Goal: Task Accomplishment & Management: Complete application form

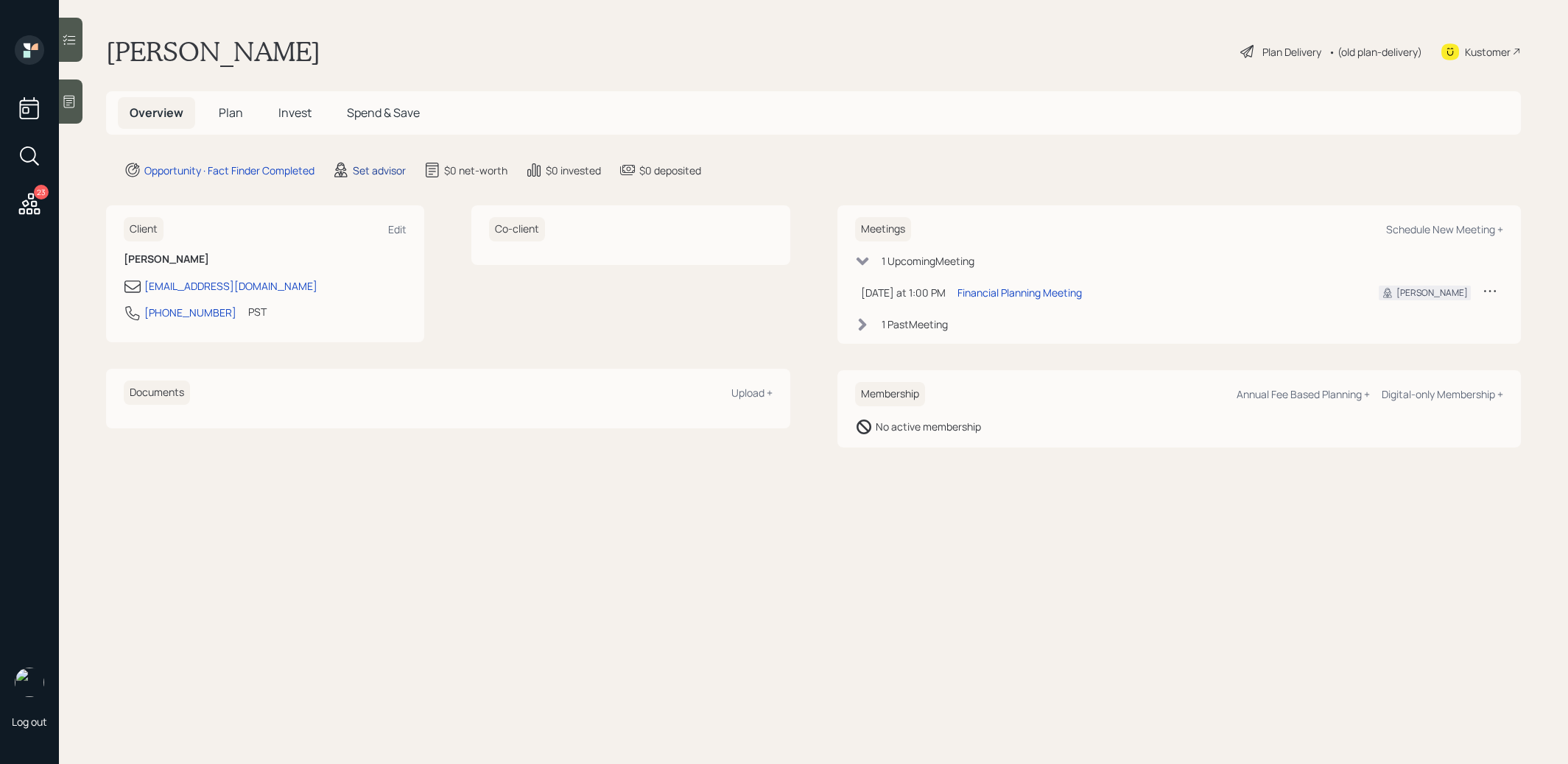
click at [381, 168] on div "Set advisor" at bounding box center [379, 170] width 53 height 16
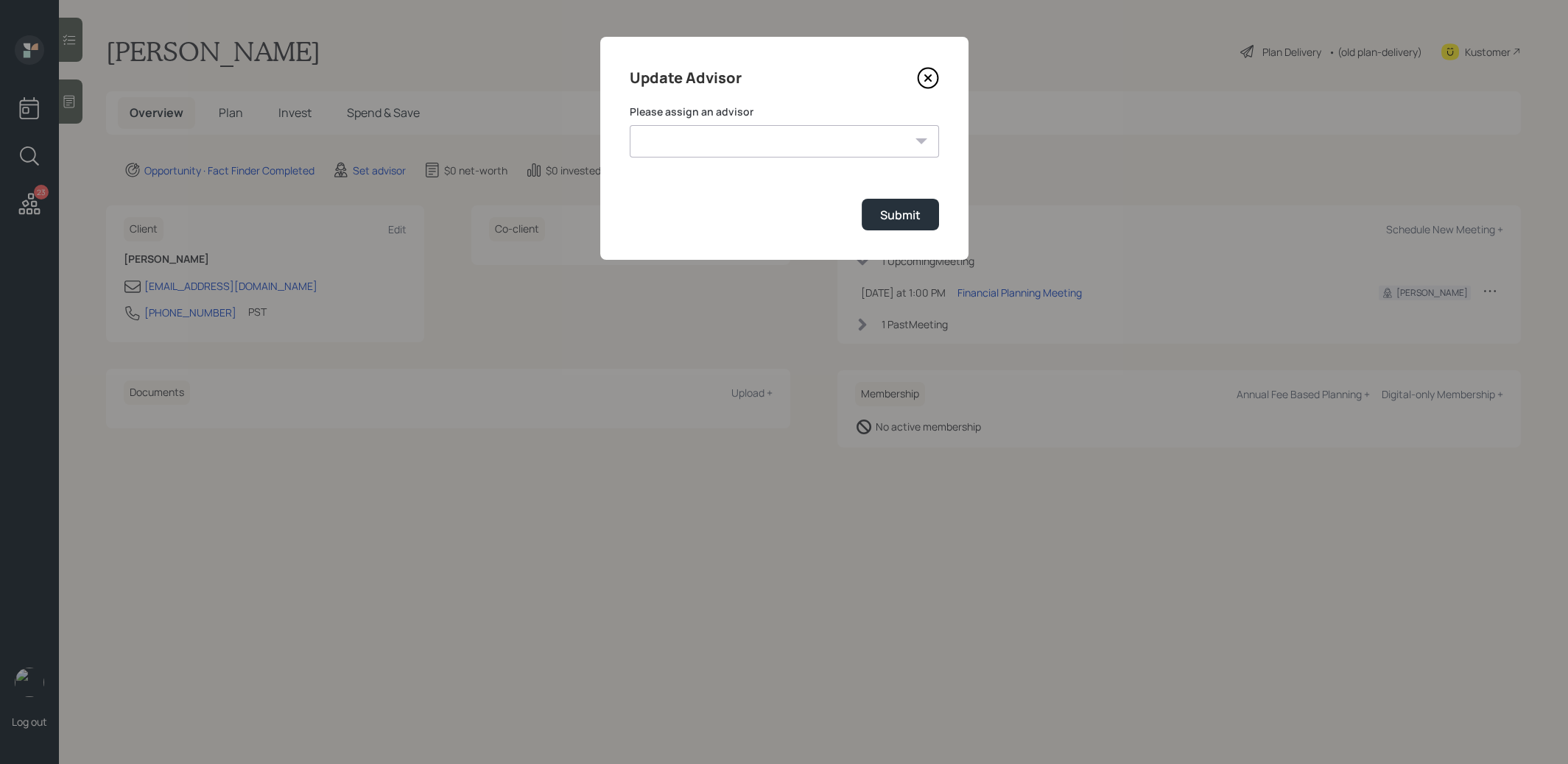
click at [752, 143] on select "[PERSON_NAME] [PERSON_NAME] End [PERSON_NAME] [PERSON_NAME] [PERSON_NAME] [PERS…" at bounding box center [784, 141] width 309 height 32
select select "8b79112e-3cfb-44f9-89e7-15267fe946c1"
click at [899, 214] on div "Submit" at bounding box center [900, 214] width 41 height 16
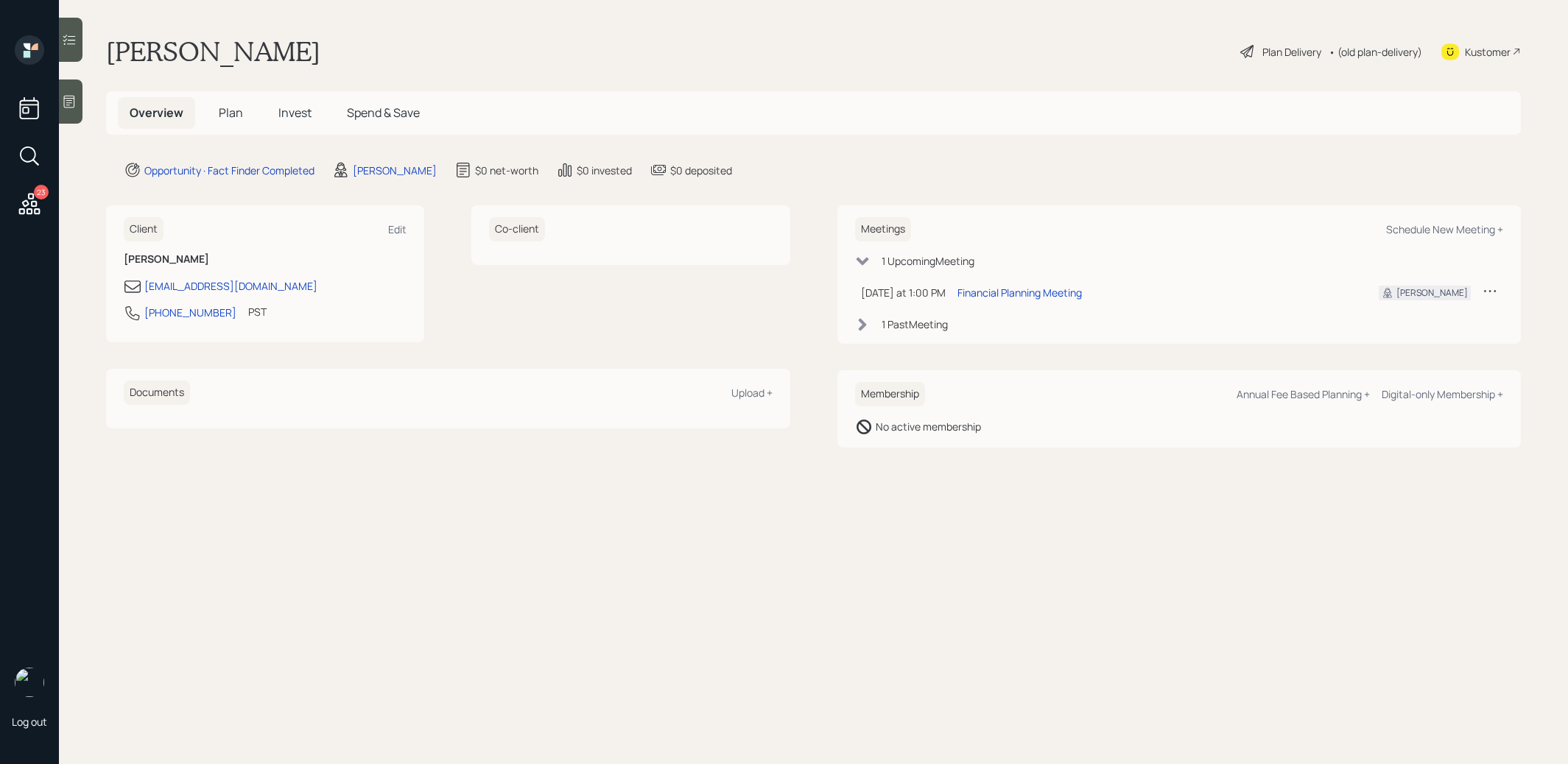
click at [76, 42] on icon at bounding box center [69, 39] width 15 height 15
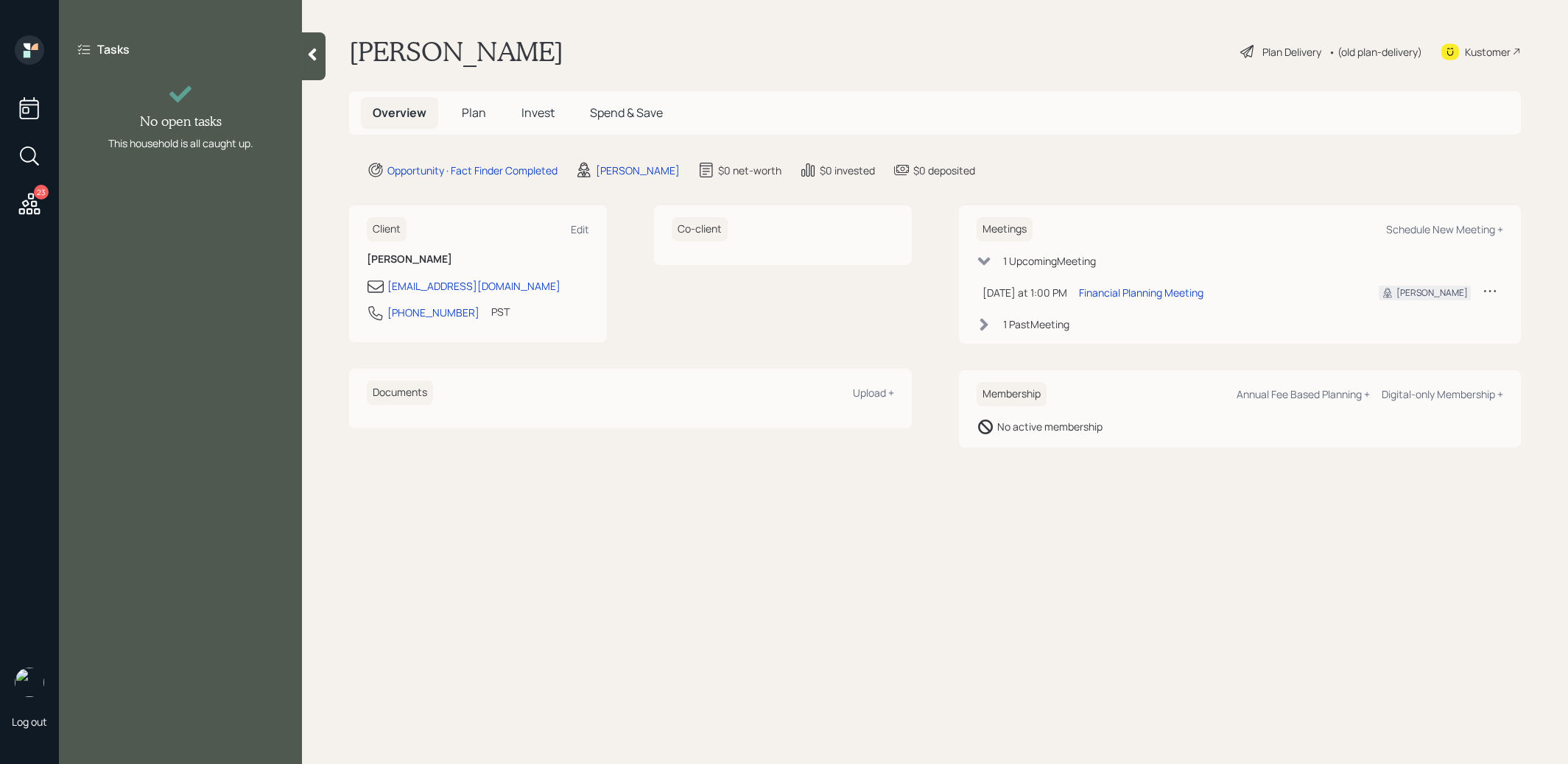
click at [316, 63] on div at bounding box center [313, 56] width 23 height 48
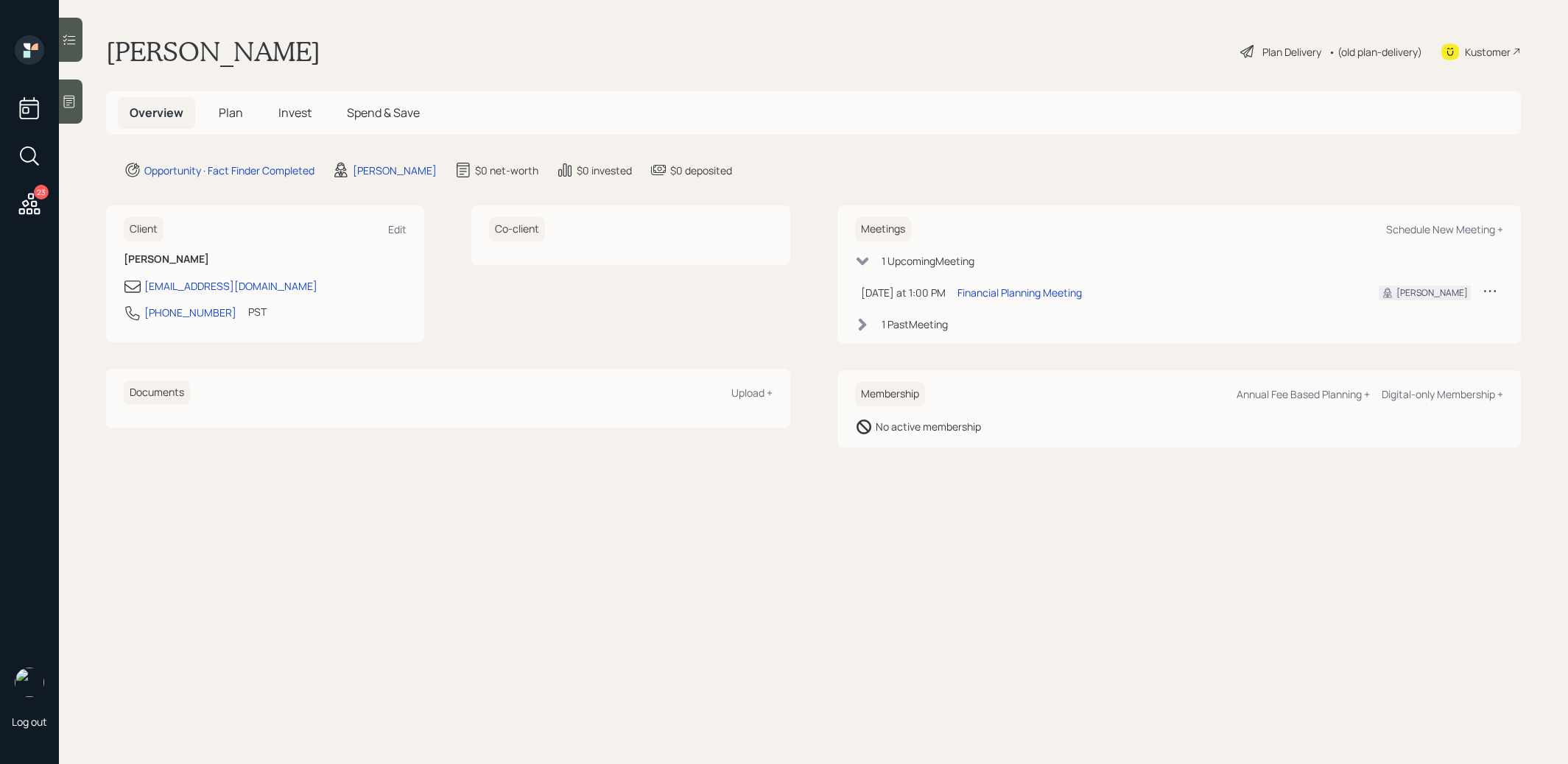
click at [74, 102] on icon at bounding box center [69, 102] width 15 height 15
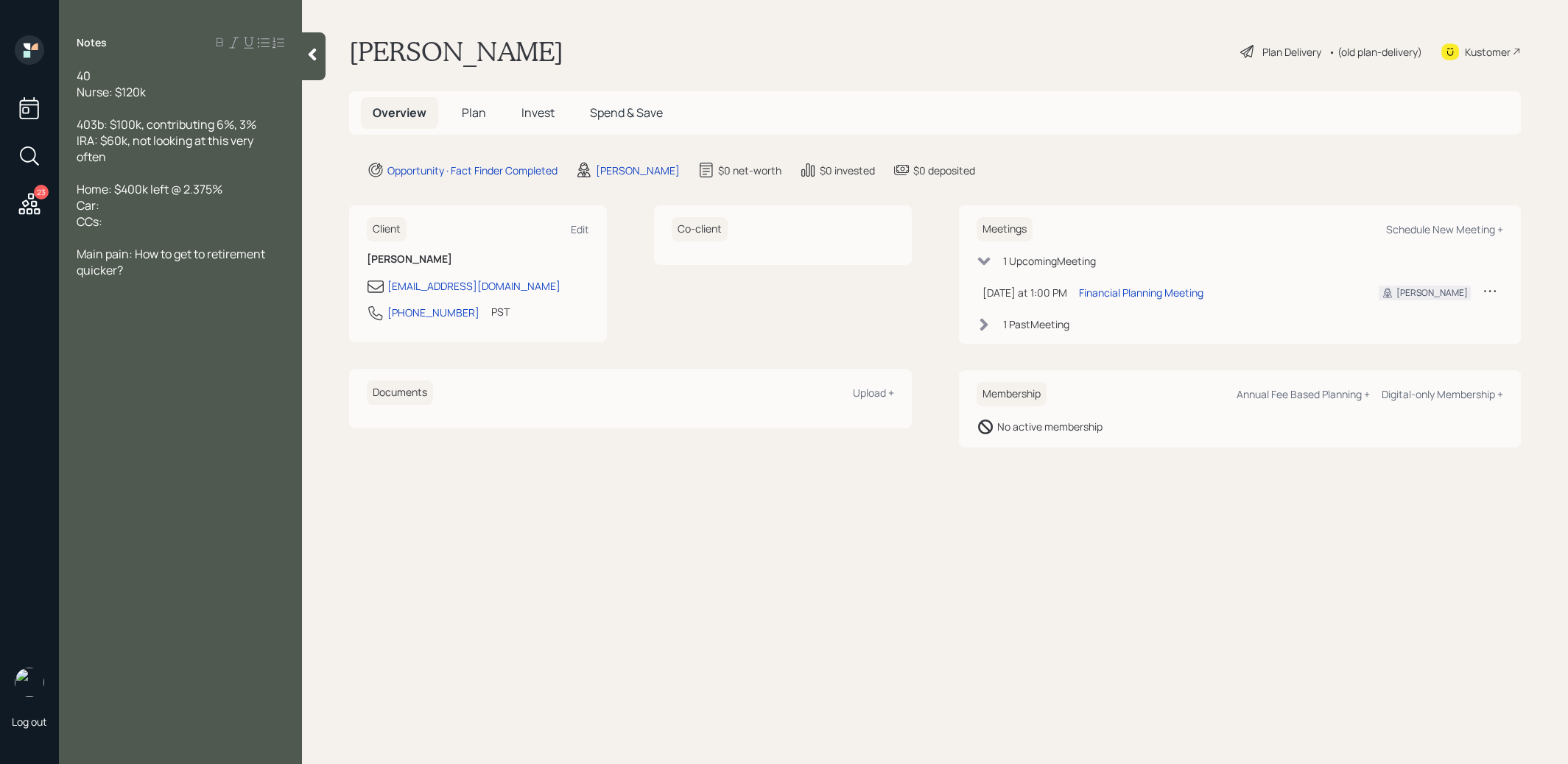
click at [240, 319] on div "Notes 40 Nurse: $120k 403b: $100k, contributing 6%, 3% IRA: $60k, not looking a…" at bounding box center [181, 391] width 243 height 711
click at [478, 106] on span "Plan" at bounding box center [474, 112] width 24 height 16
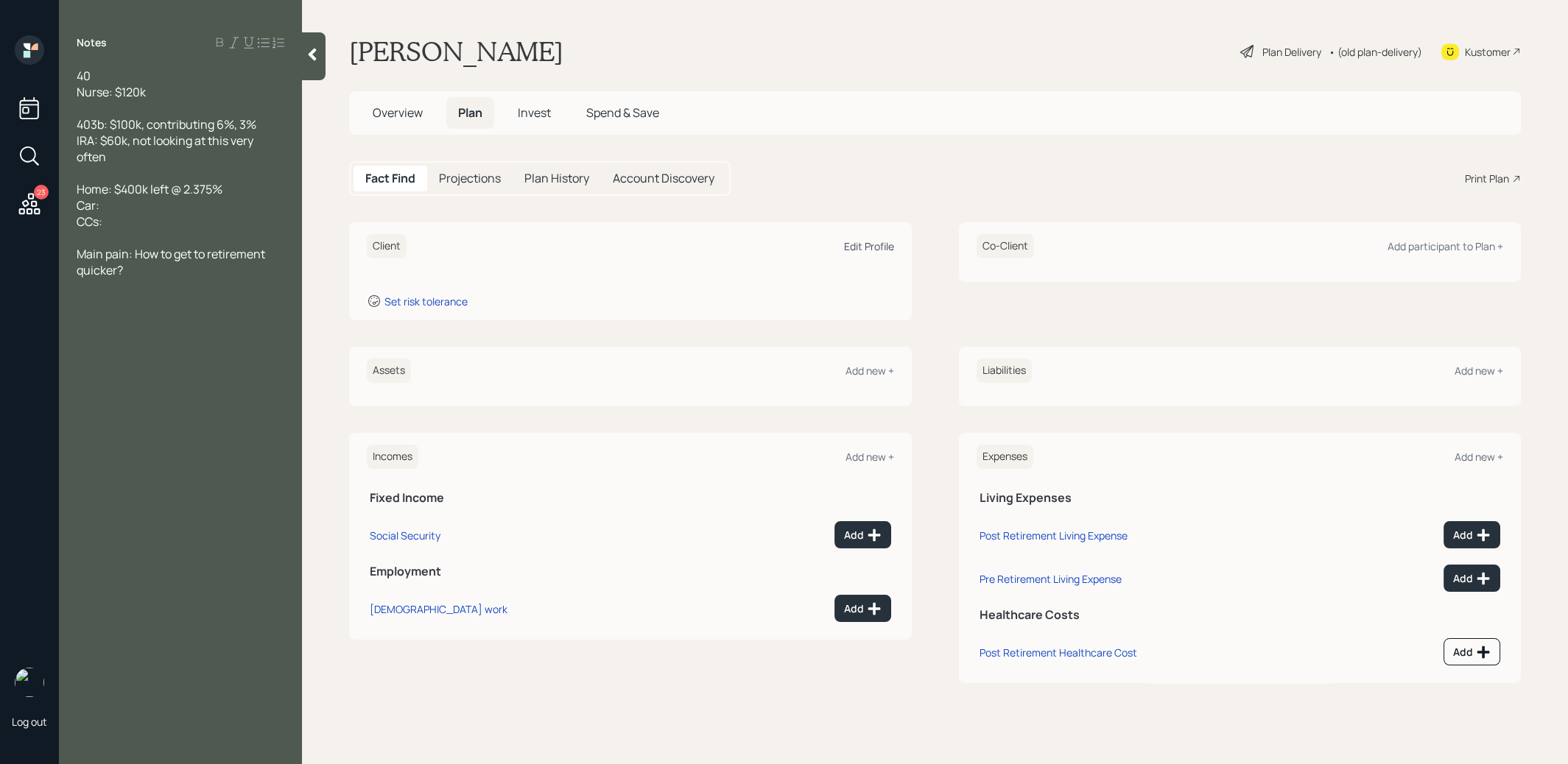
click at [871, 240] on div "Edit Profile" at bounding box center [869, 247] width 50 height 14
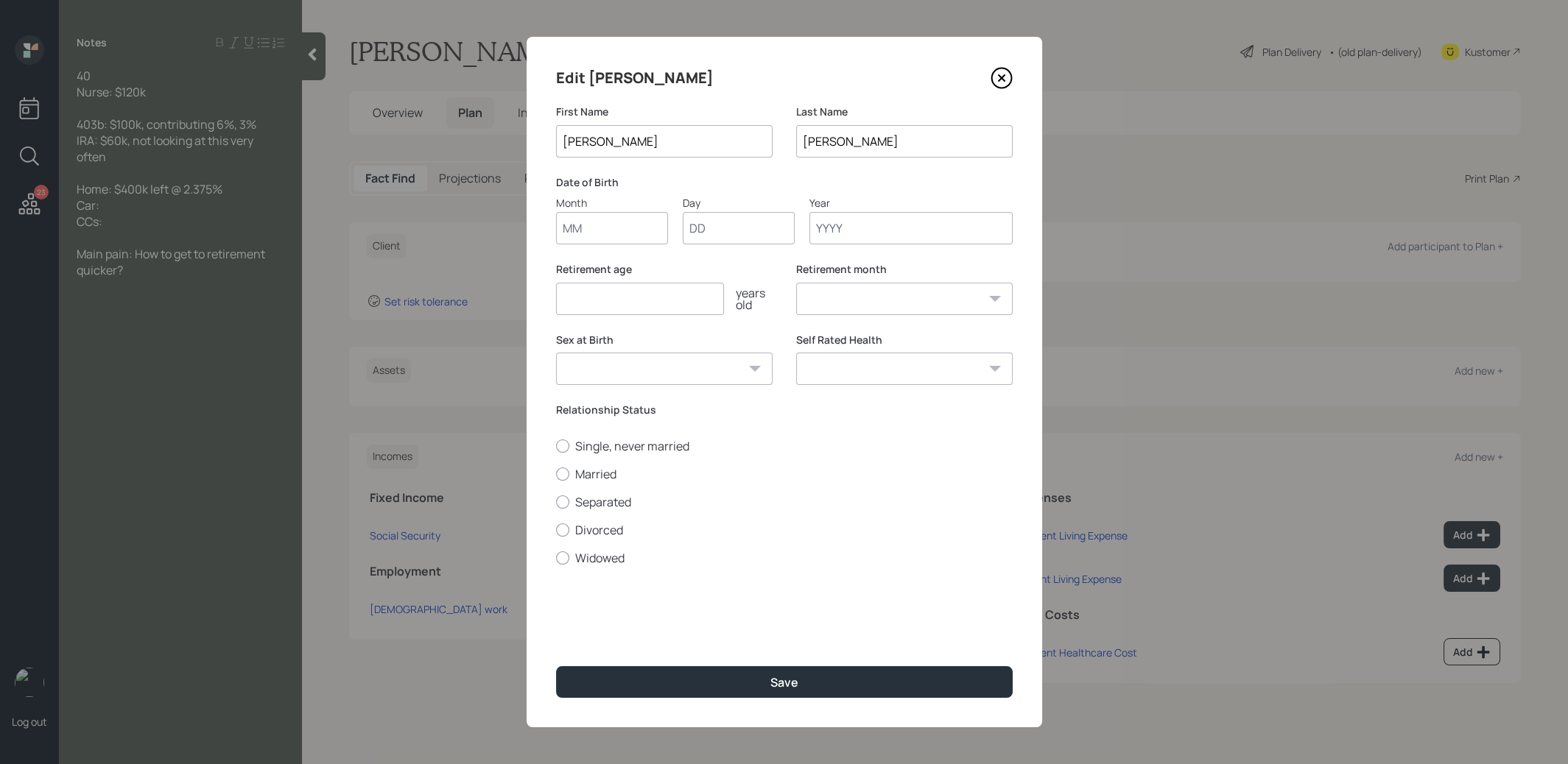
click at [607, 230] on input "Month" at bounding box center [611, 227] width 112 height 32
type input "01"
type input "1980"
select select "1"
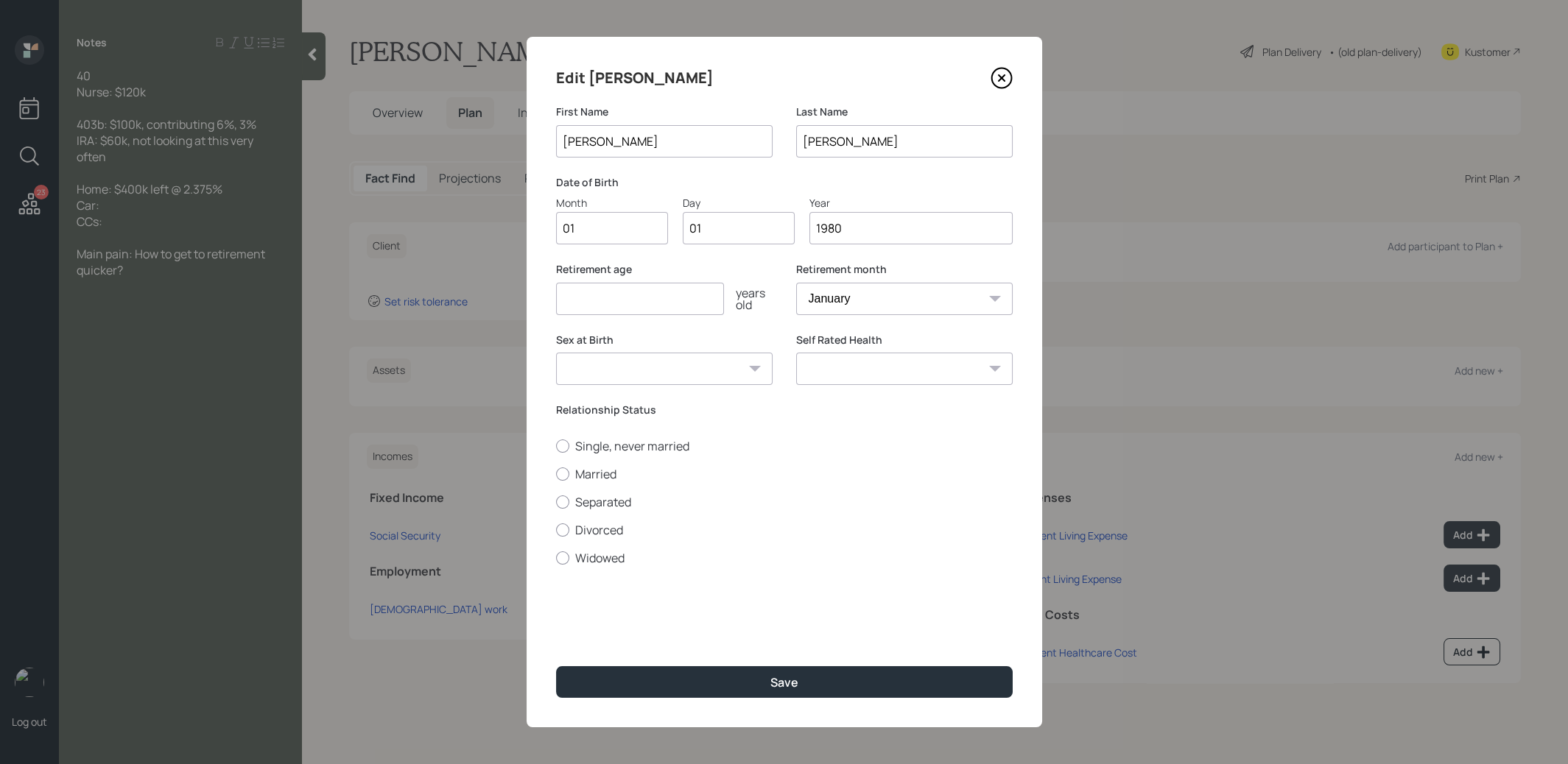
type input "1980"
click at [594, 301] on input "number" at bounding box center [639, 299] width 168 height 32
type input "67"
click at [652, 682] on button "Save" at bounding box center [784, 682] width 457 height 31
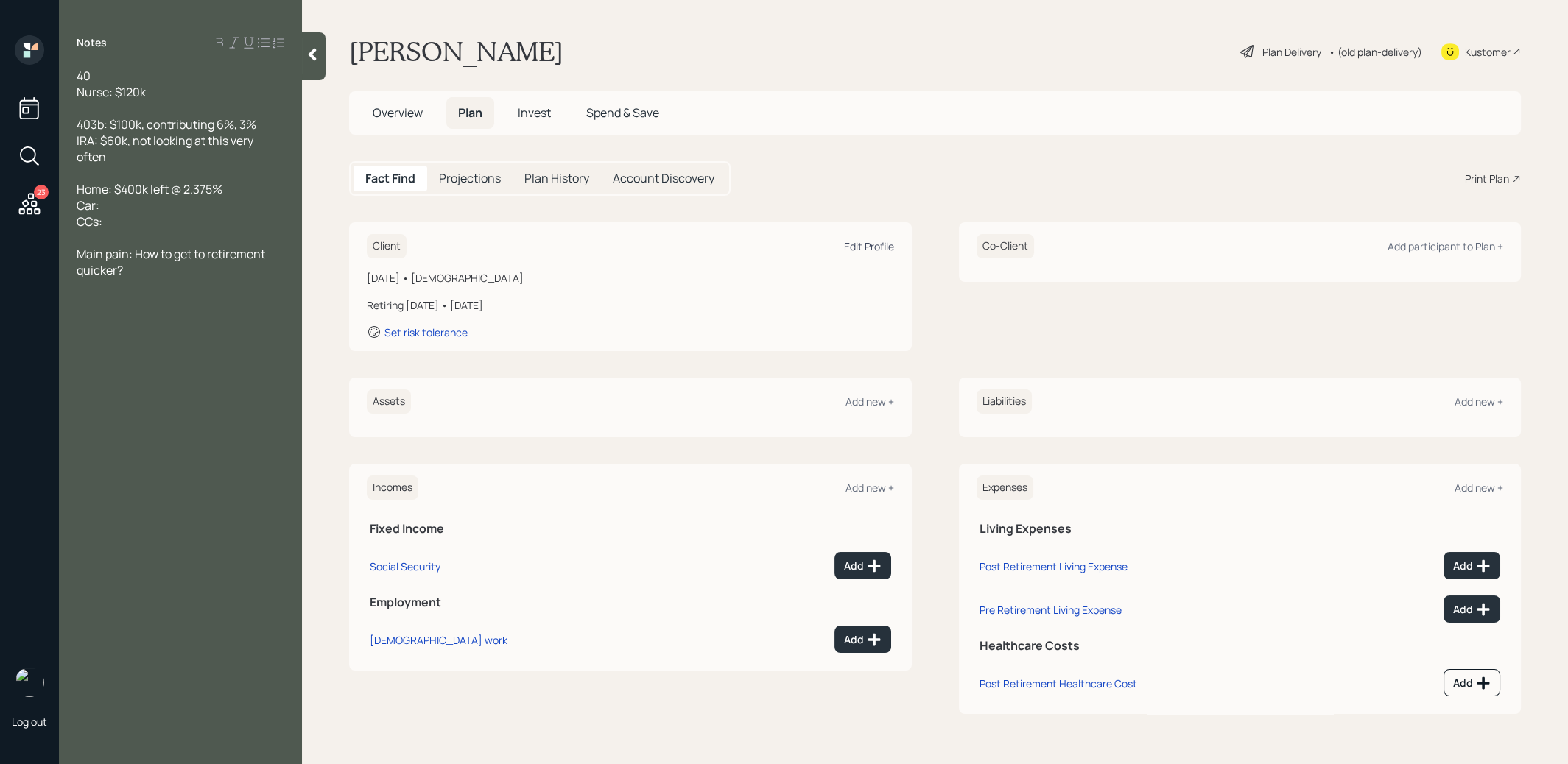
click at [877, 245] on div "Edit Profile" at bounding box center [869, 247] width 50 height 14
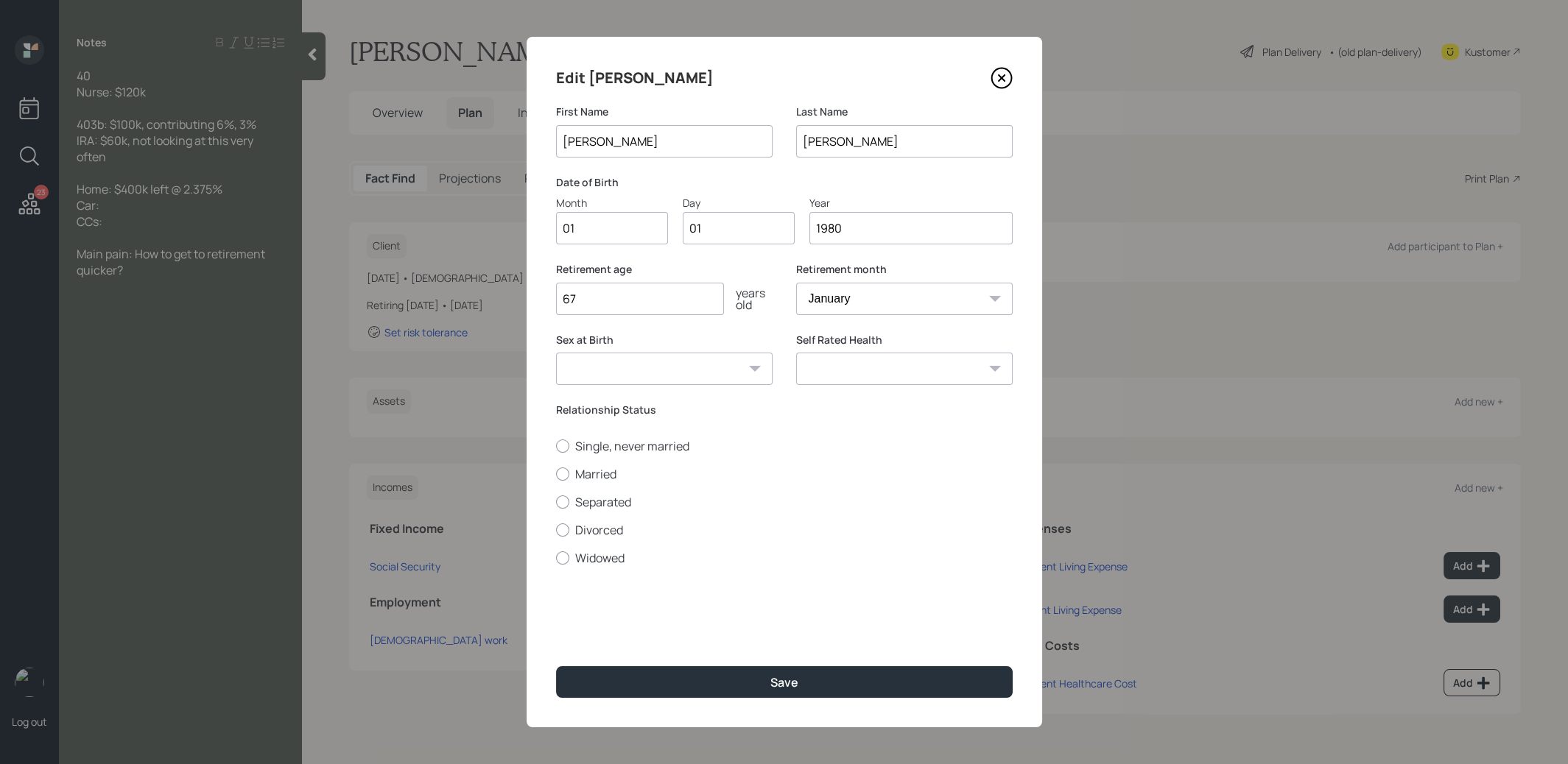
click at [864, 231] on input "1980" at bounding box center [911, 227] width 203 height 32
type input "1985"
click at [732, 690] on button "Save" at bounding box center [784, 682] width 457 height 31
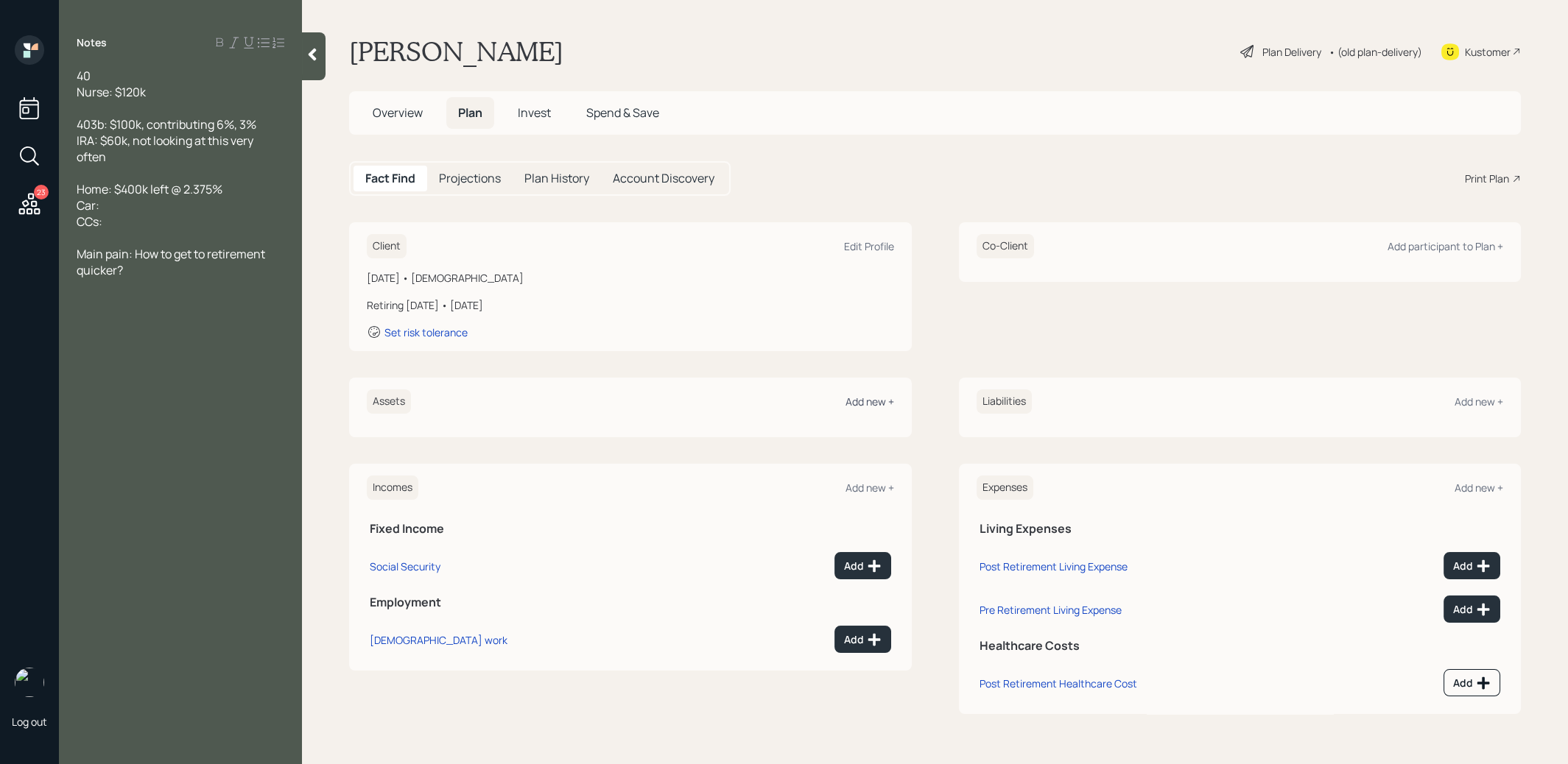
click at [868, 404] on div "Add new +" at bounding box center [870, 402] width 49 height 14
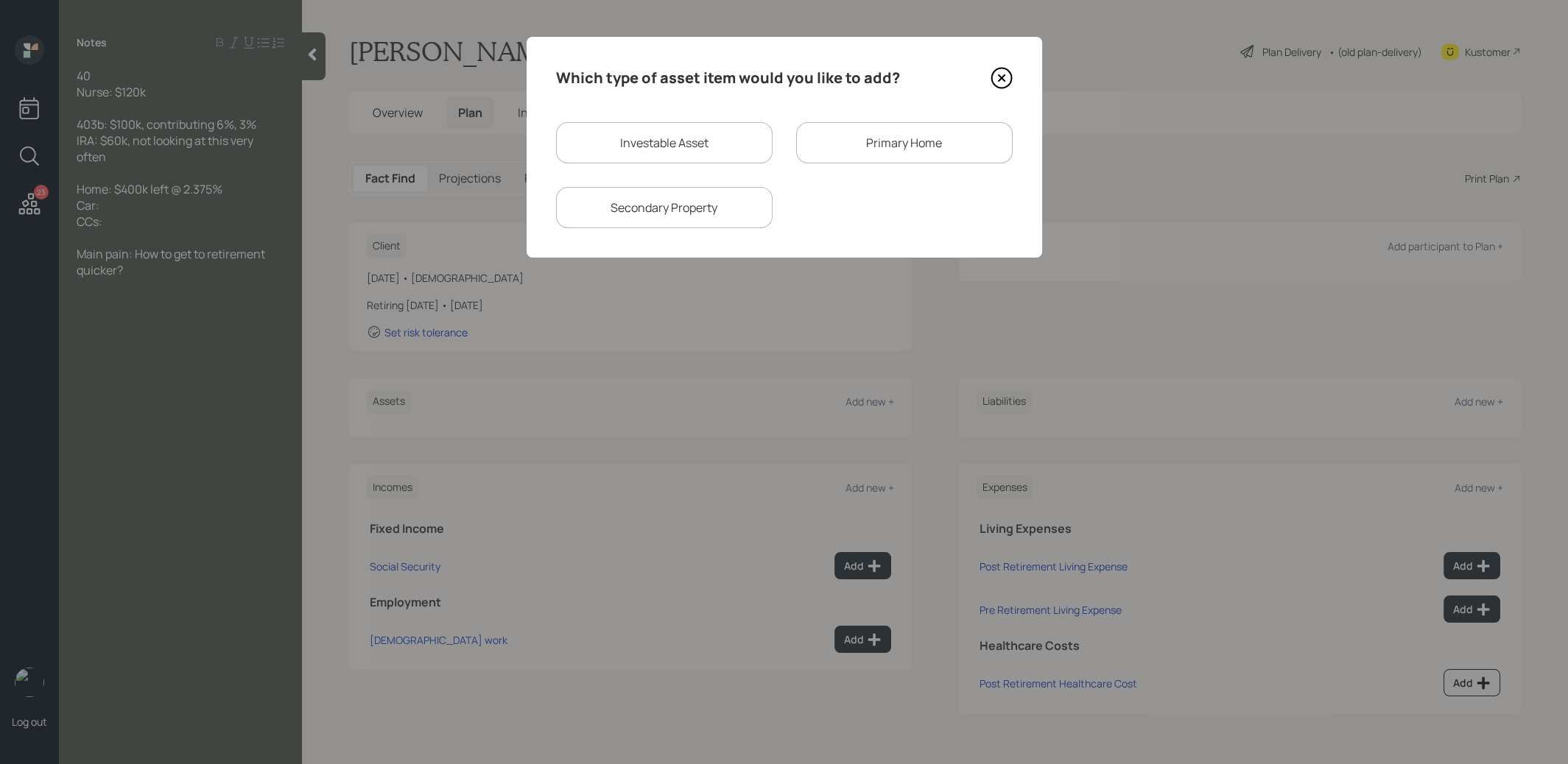
click at [675, 142] on div "Investable Asset" at bounding box center [663, 143] width 216 height 42
select select "taxable"
select select "balanced"
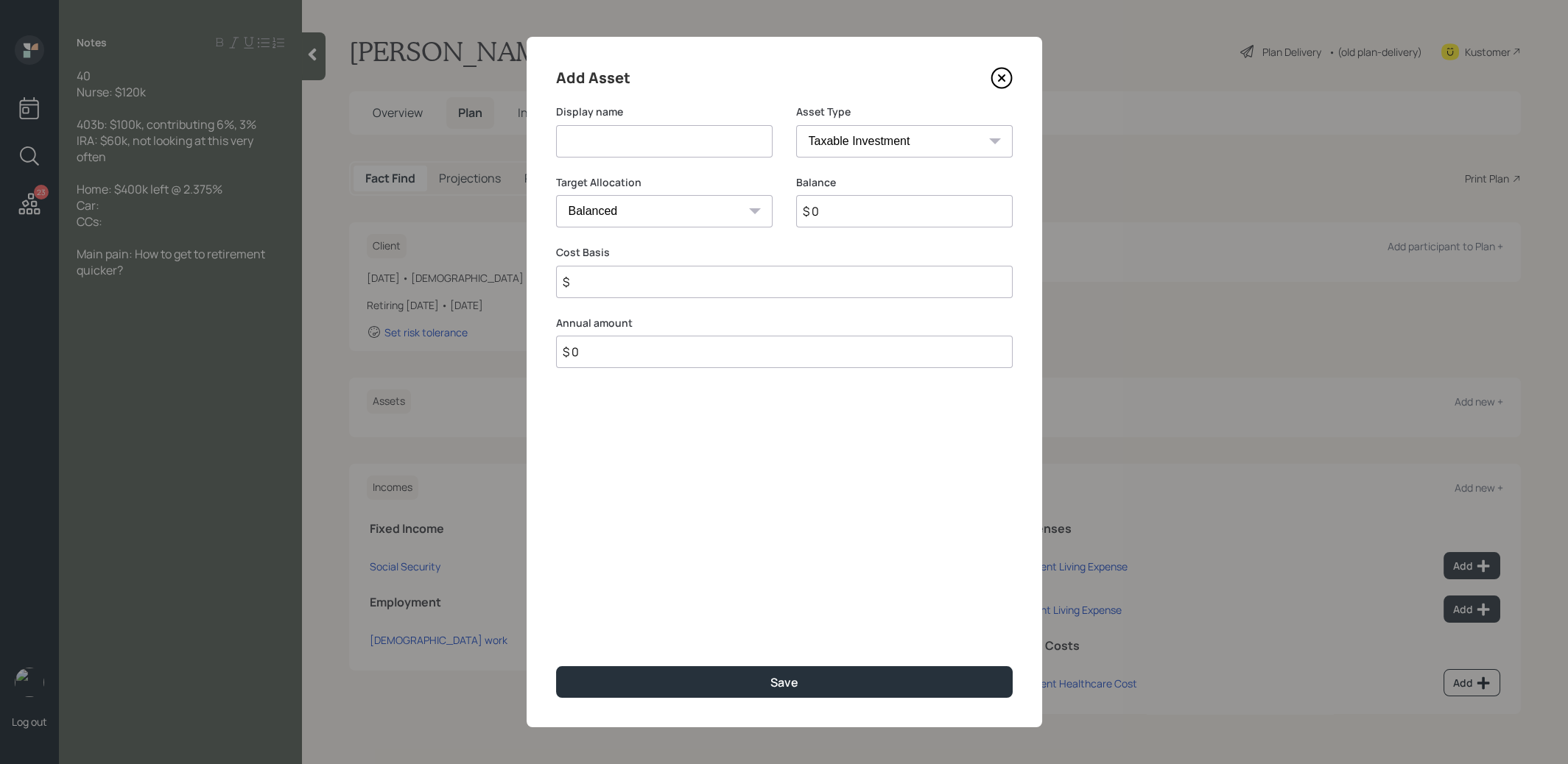
click at [648, 154] on input at bounding box center [663, 141] width 216 height 32
type input "Current 403b"
click at [823, 151] on select "SEP [PERSON_NAME] IRA 401(k) [PERSON_NAME] 401(k) 403(b) [PERSON_NAME] 403(b) 4…" at bounding box center [904, 141] width 216 height 32
select select "public_school_sponsored"
click at [850, 205] on input "$ 0" at bounding box center [904, 211] width 216 height 32
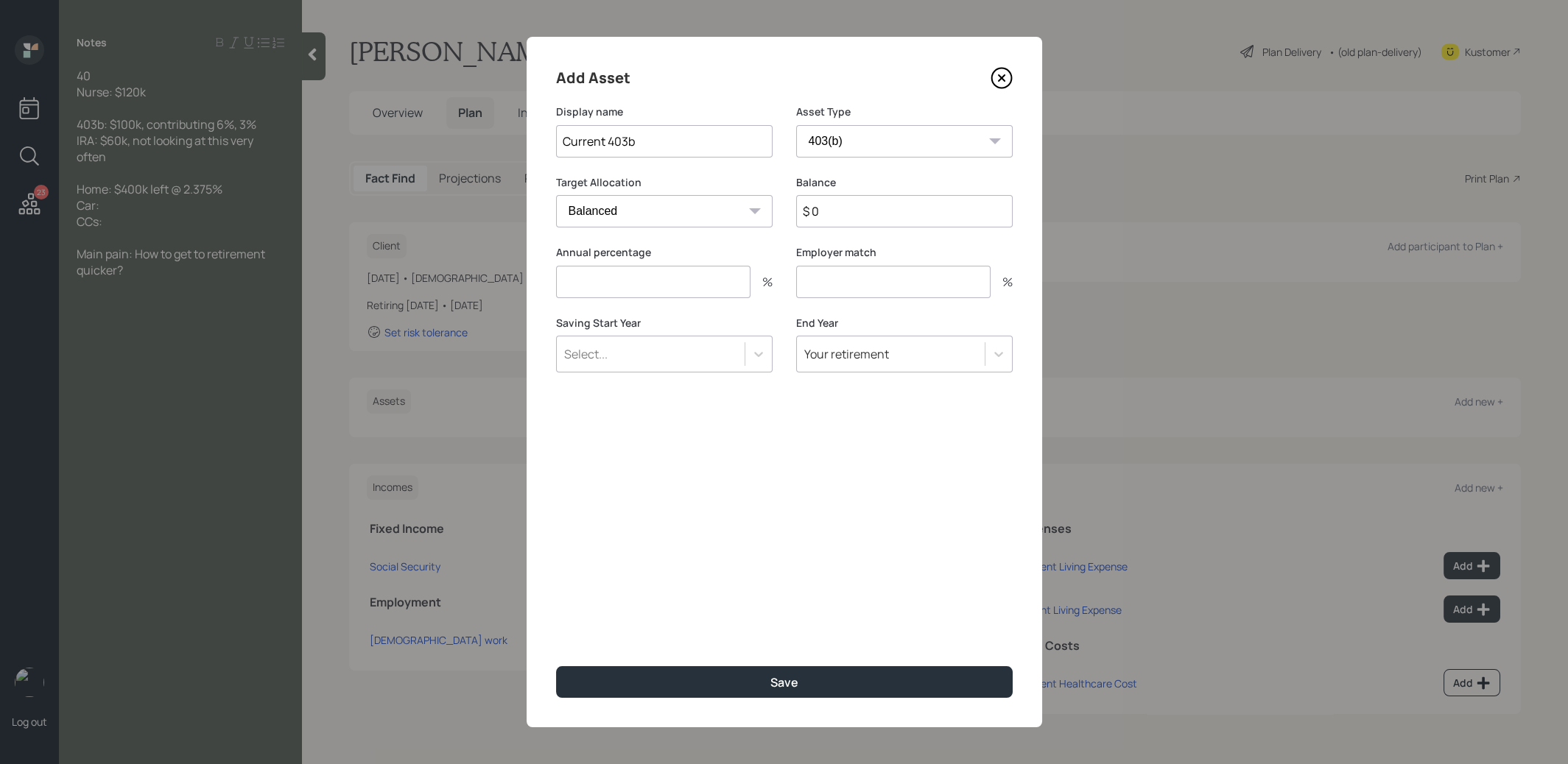
click at [850, 205] on input "$ 0" at bounding box center [904, 211] width 216 height 32
type input "$ 100,000"
click at [673, 278] on input "number" at bounding box center [653, 281] width 194 height 32
type input "6"
click at [895, 286] on input "number" at bounding box center [893, 281] width 194 height 32
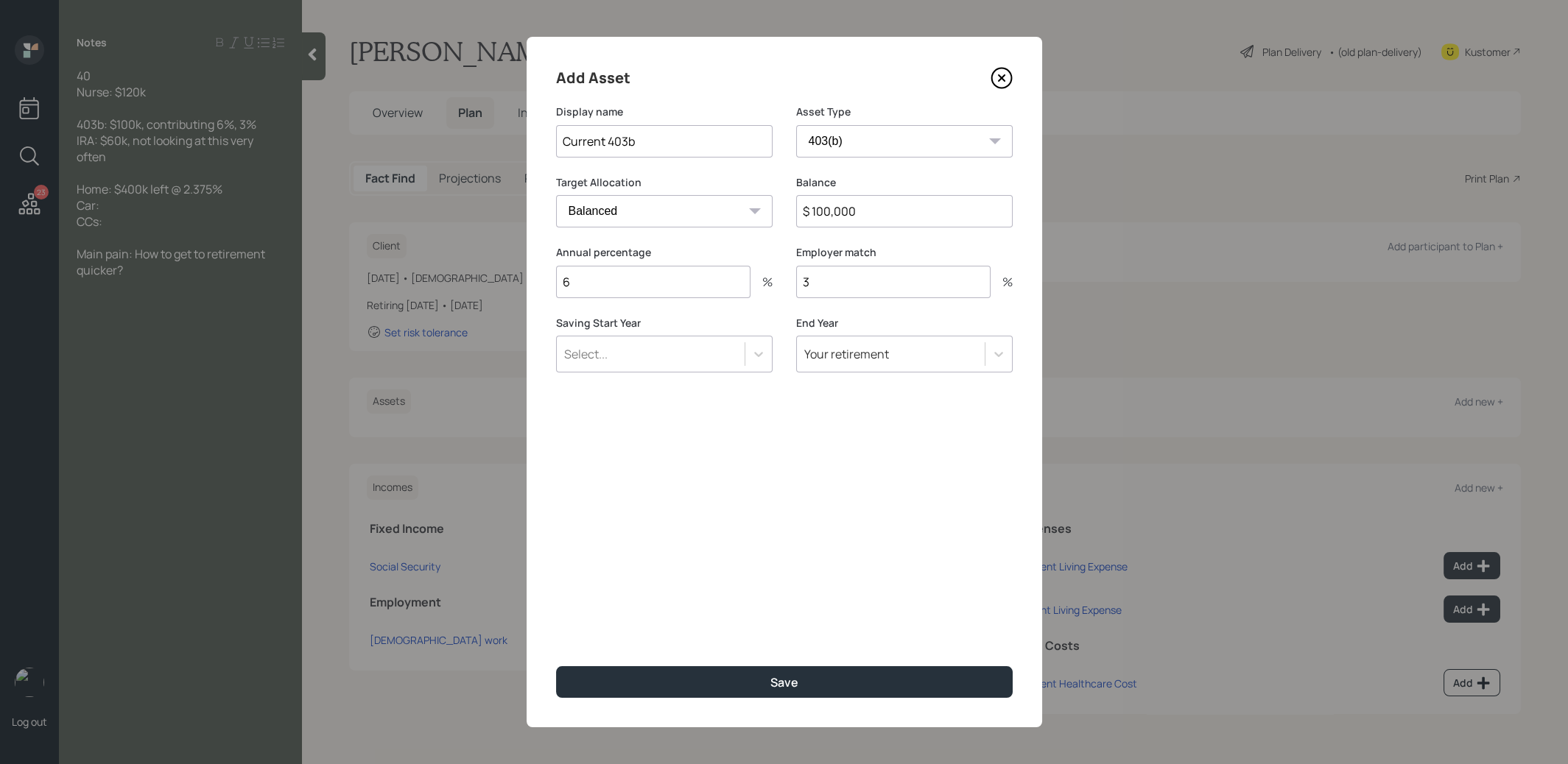
type input "3"
click at [697, 361] on div "Select..." at bounding box center [650, 354] width 188 height 25
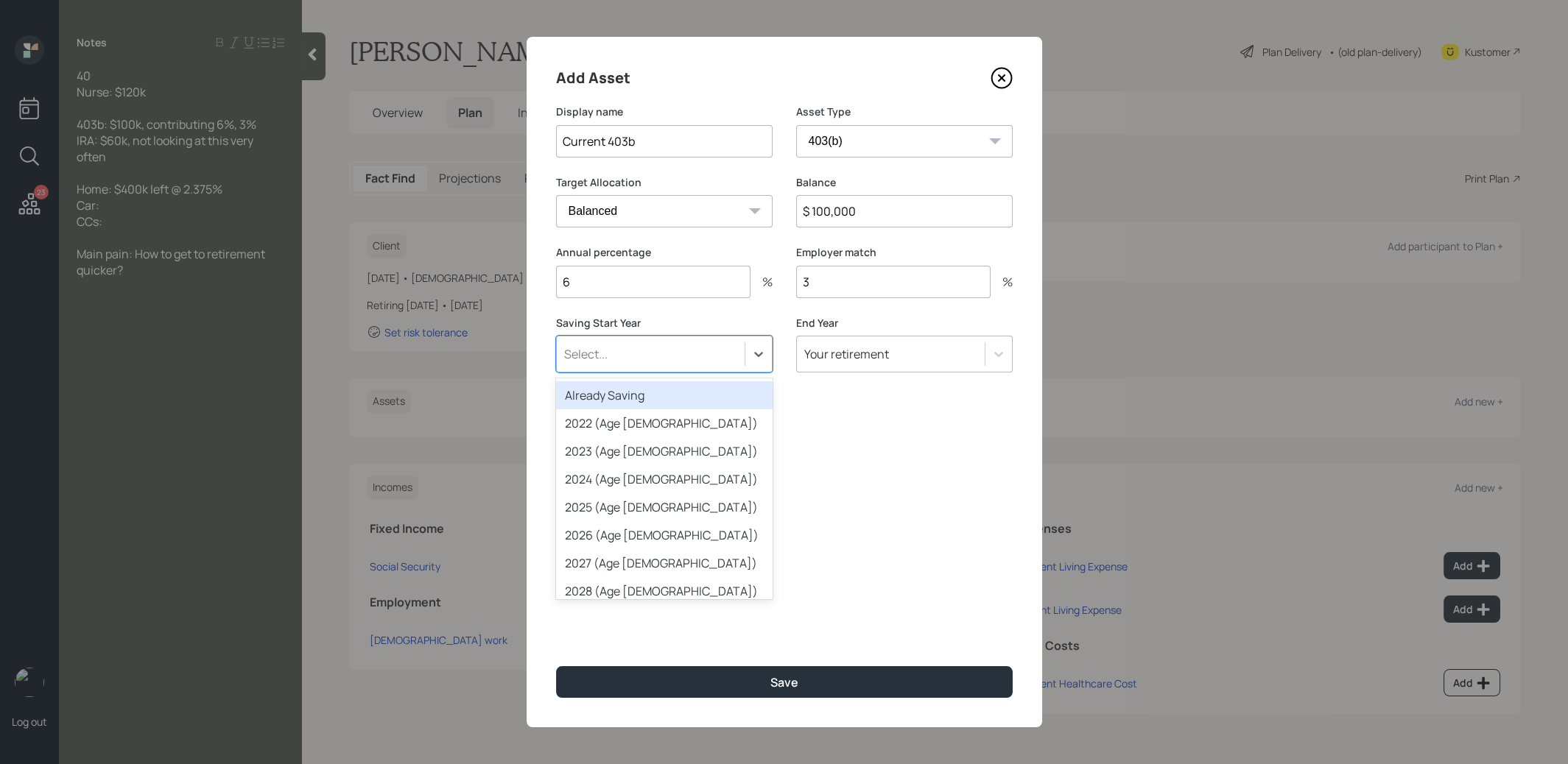
click at [682, 400] on div "Already Saving" at bounding box center [663, 395] width 216 height 28
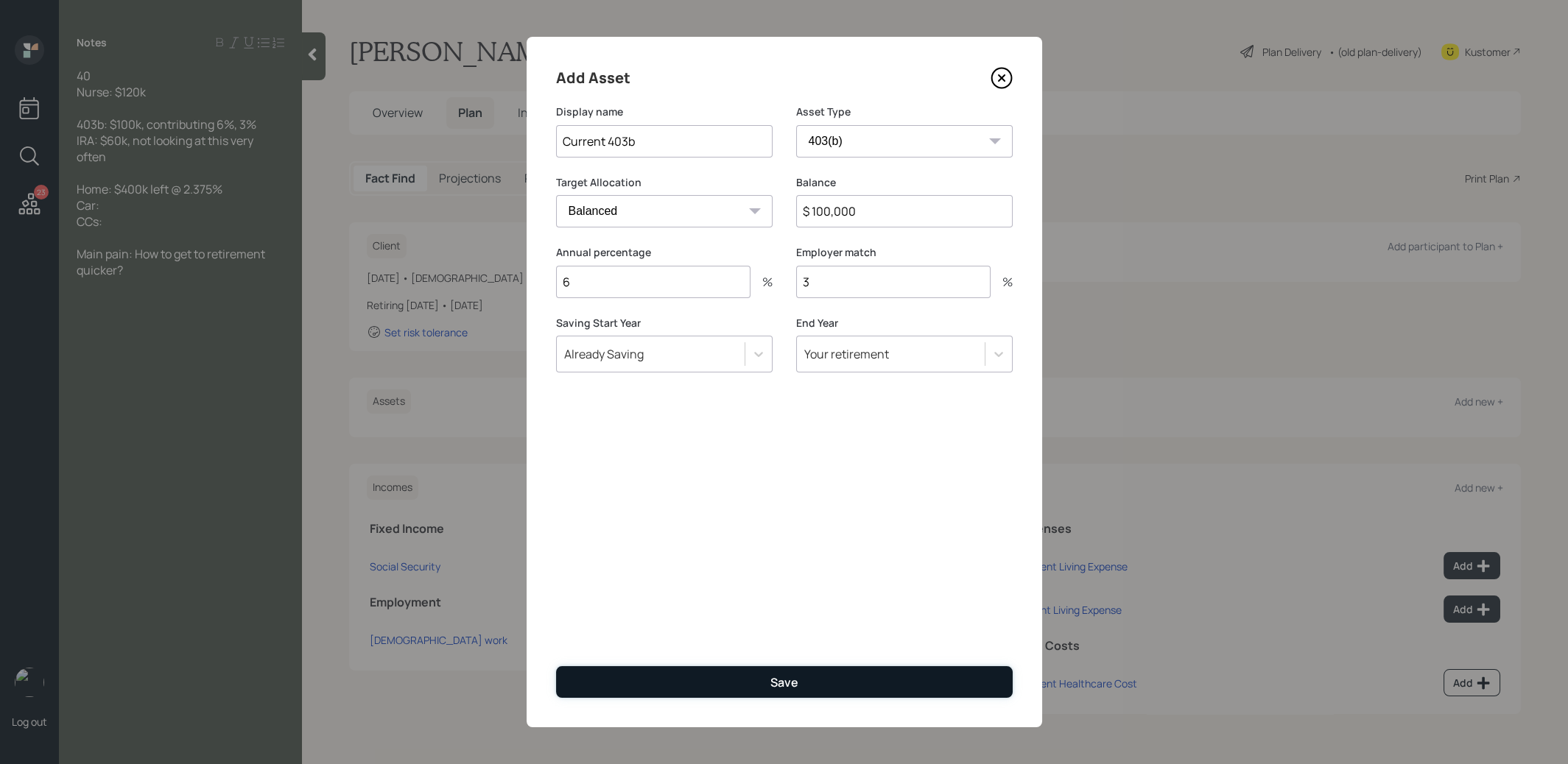
click at [766, 685] on button "Save" at bounding box center [784, 682] width 457 height 31
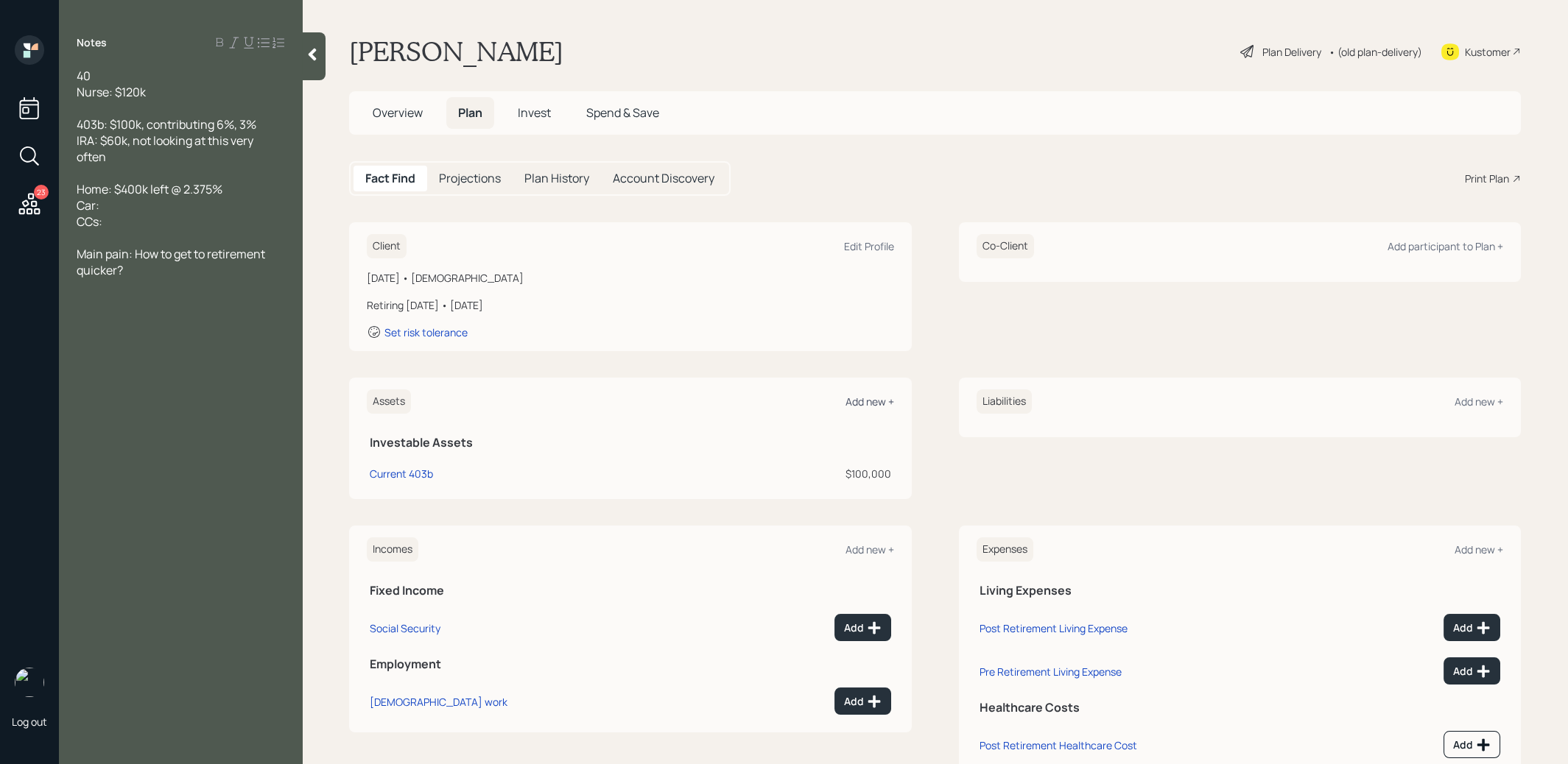
click at [876, 398] on div "Add new +" at bounding box center [870, 402] width 49 height 14
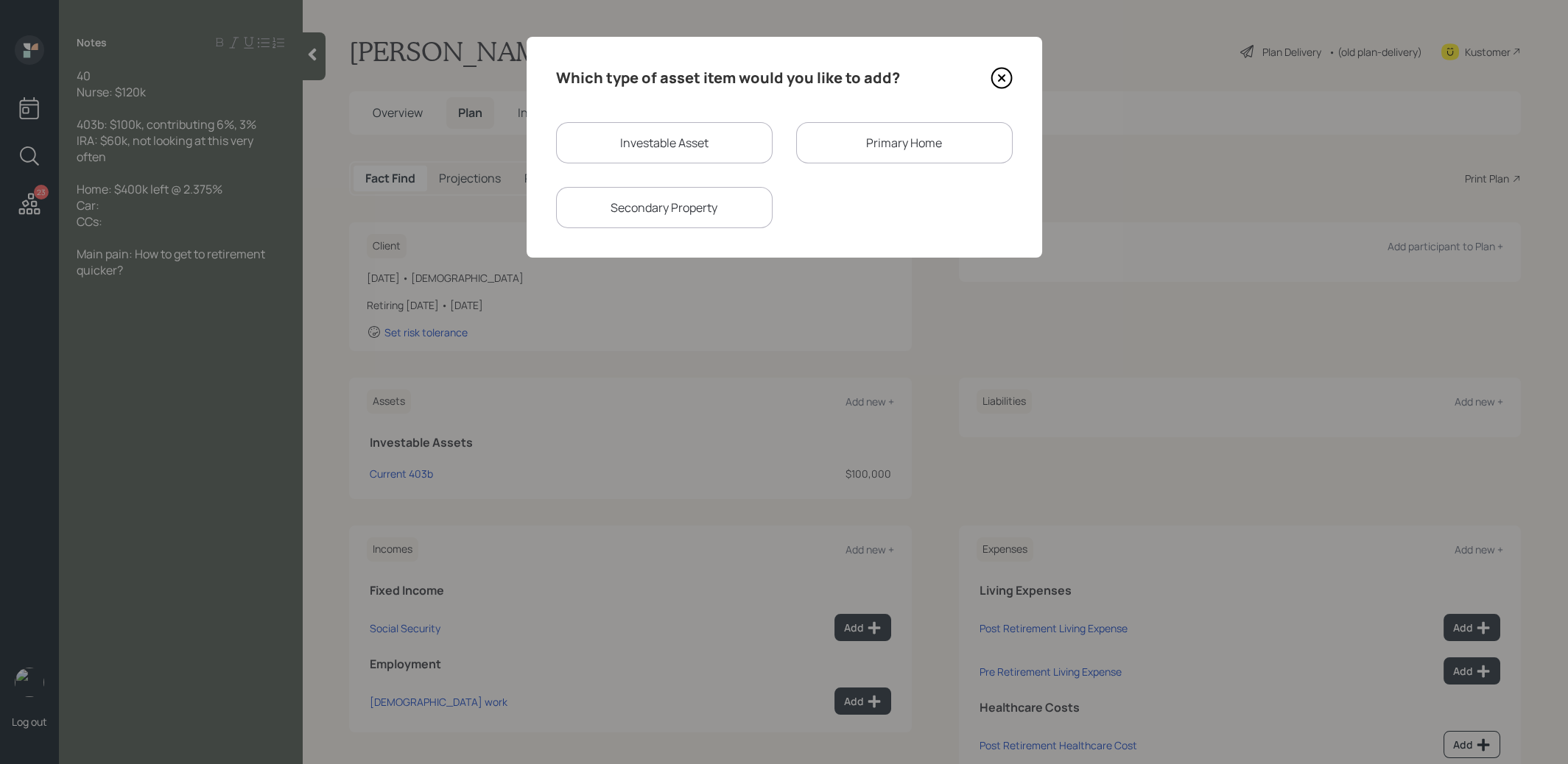
click at [620, 142] on div "Investable Asset" at bounding box center [663, 143] width 216 height 42
select select "taxable"
select select "balanced"
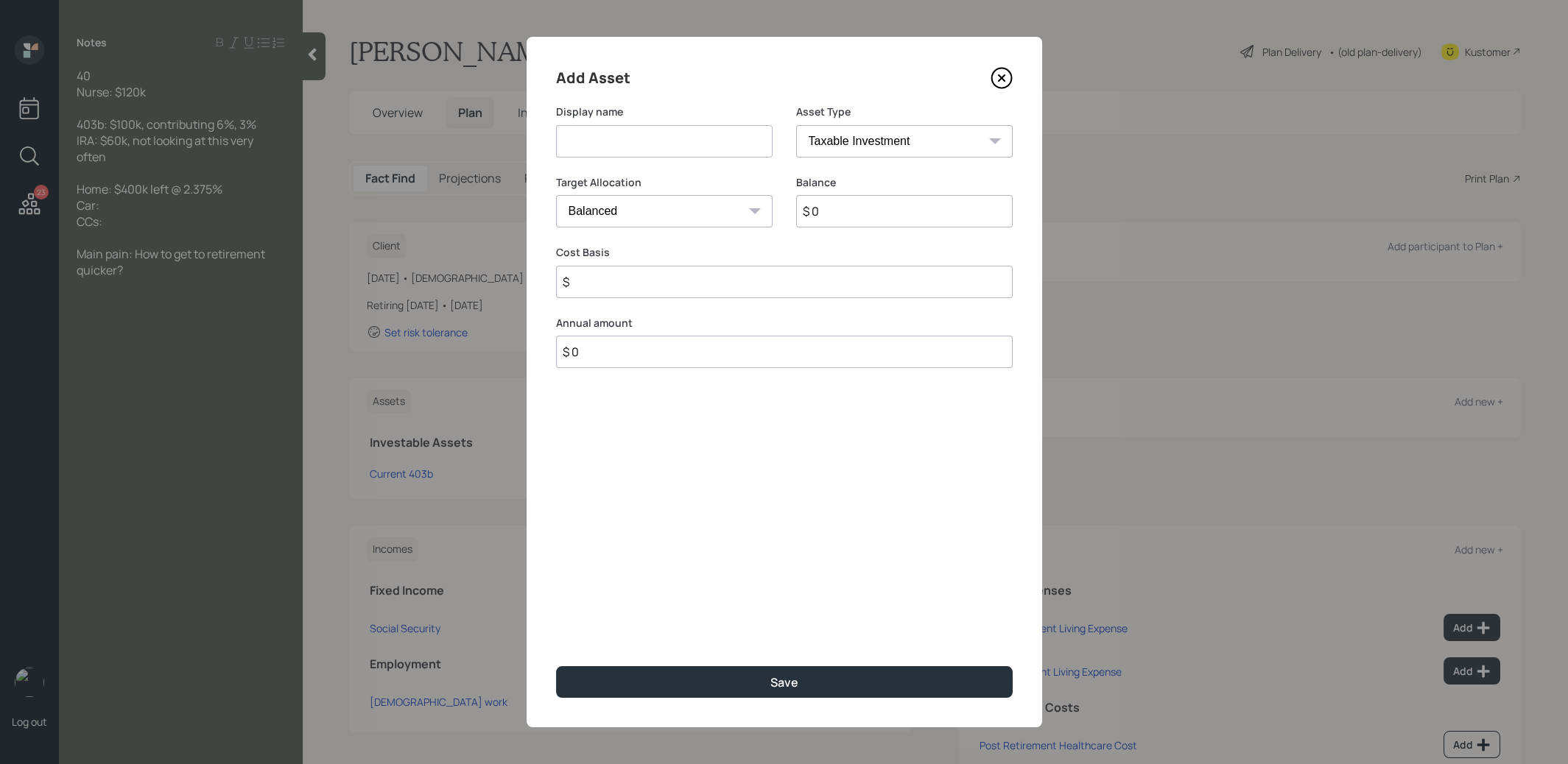
click at [631, 155] on input at bounding box center [663, 141] width 216 height 32
type input "IRA"
click at [832, 138] on select "SEP [PERSON_NAME] IRA 401(k) [PERSON_NAME] 401(k) 403(b) [PERSON_NAME] 403(b) 4…" at bounding box center [904, 141] width 216 height 32
select select "ira"
type input "$"
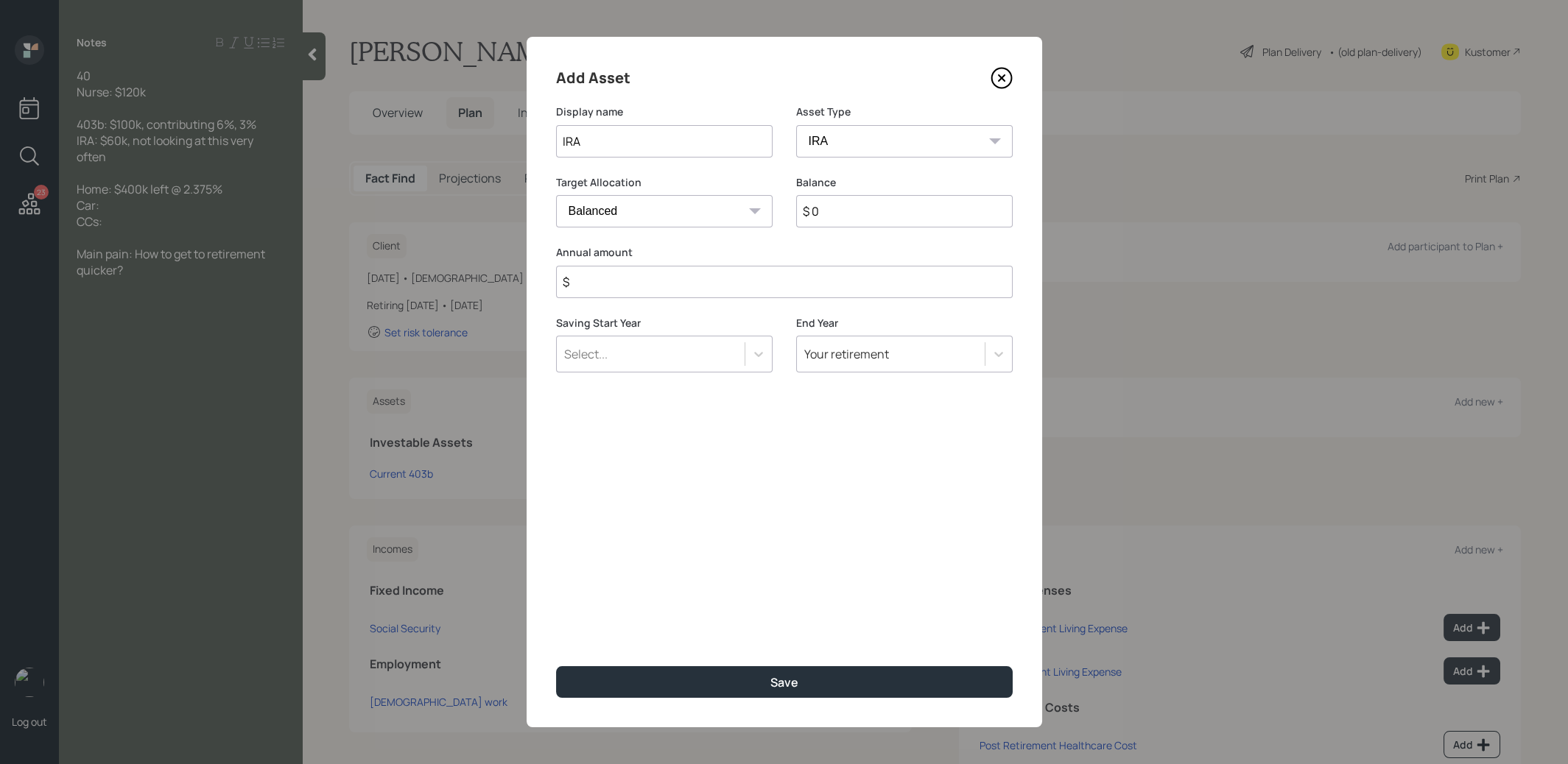
click at [842, 211] on input "$ 0" at bounding box center [904, 211] width 216 height 32
type input "$ 60,000"
click at [743, 286] on input "$" at bounding box center [784, 281] width 457 height 32
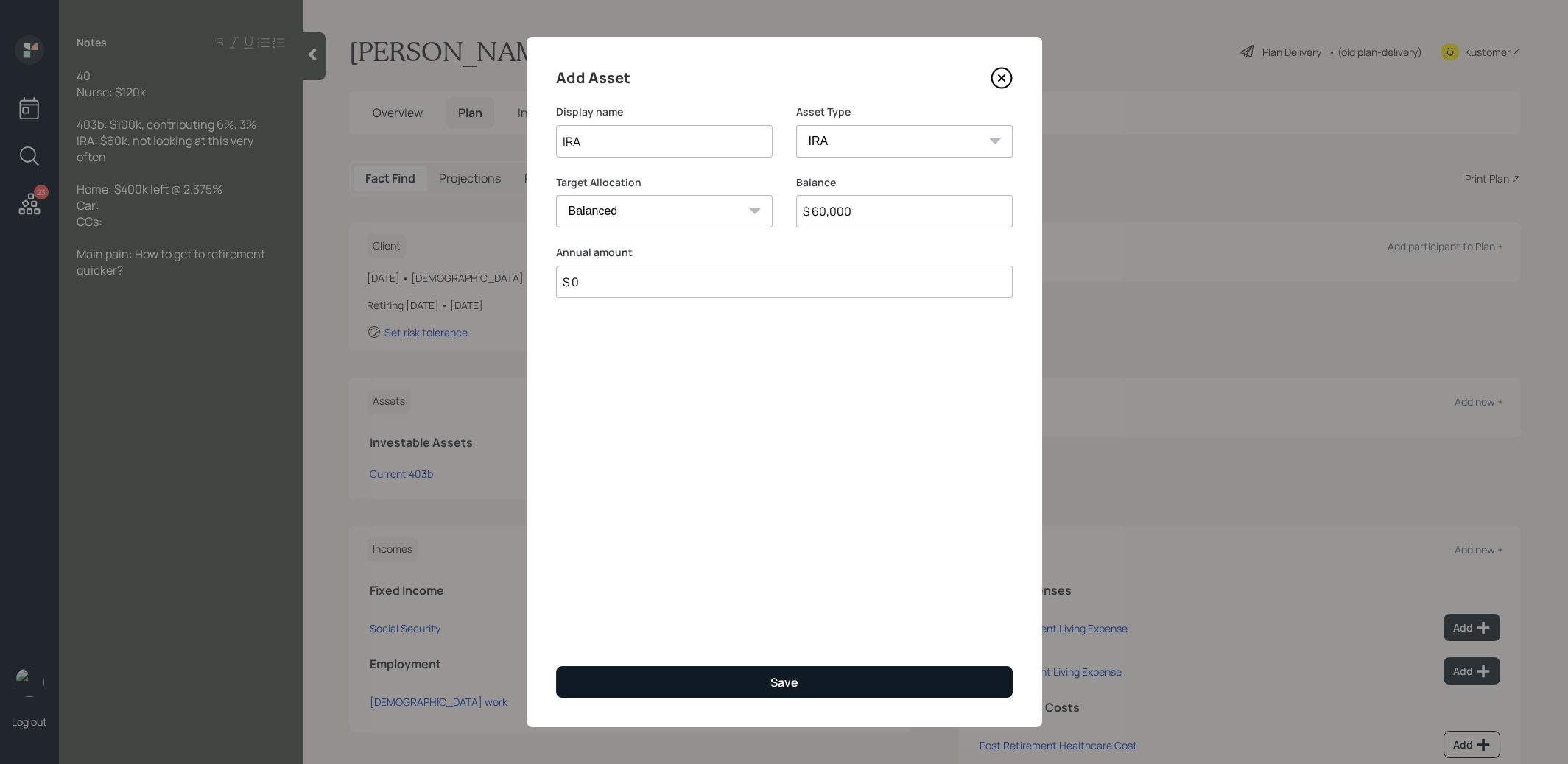
type input "$ 0"
click at [663, 685] on button "Save" at bounding box center [784, 682] width 457 height 31
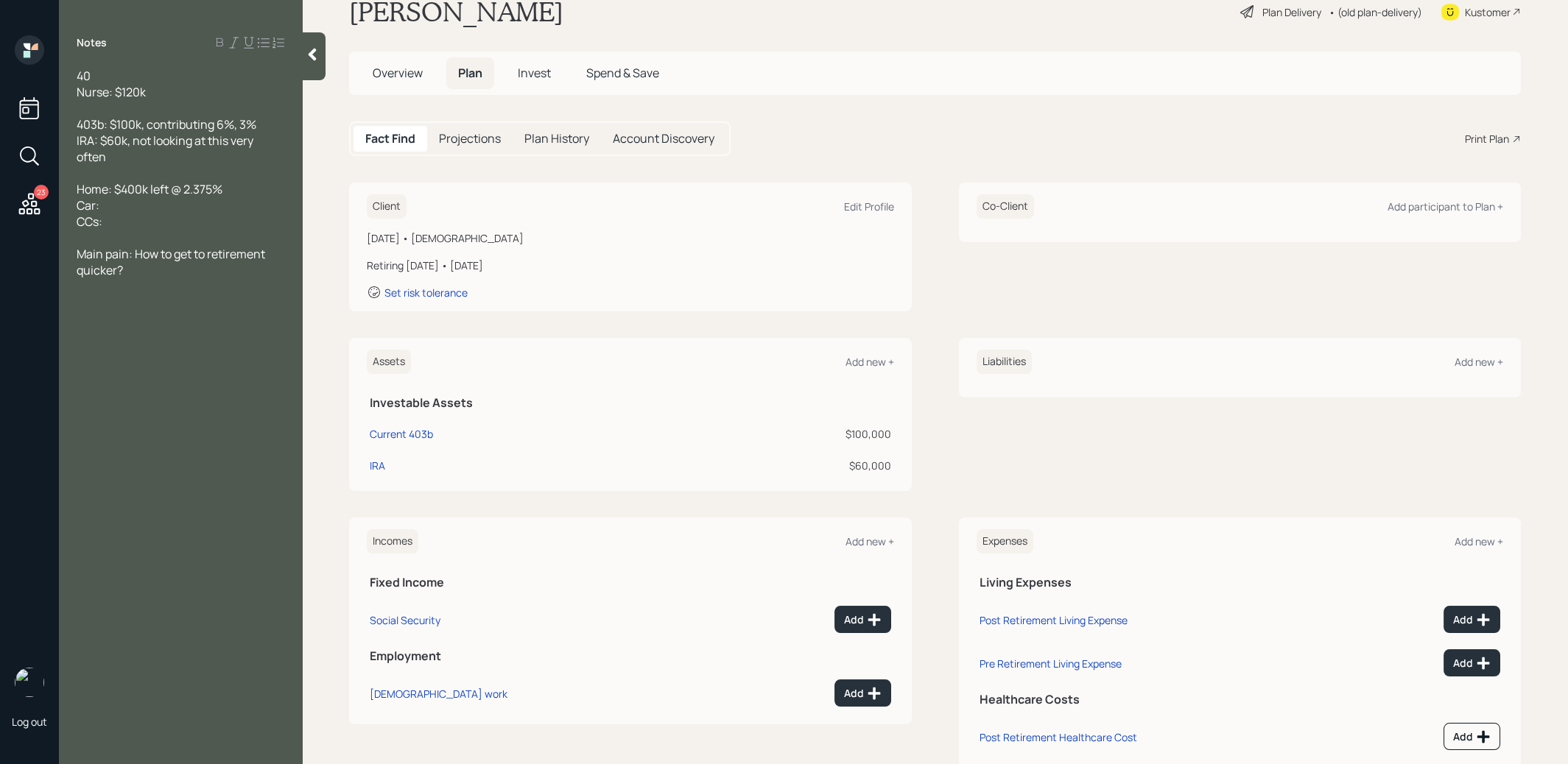
scroll to position [44, 0]
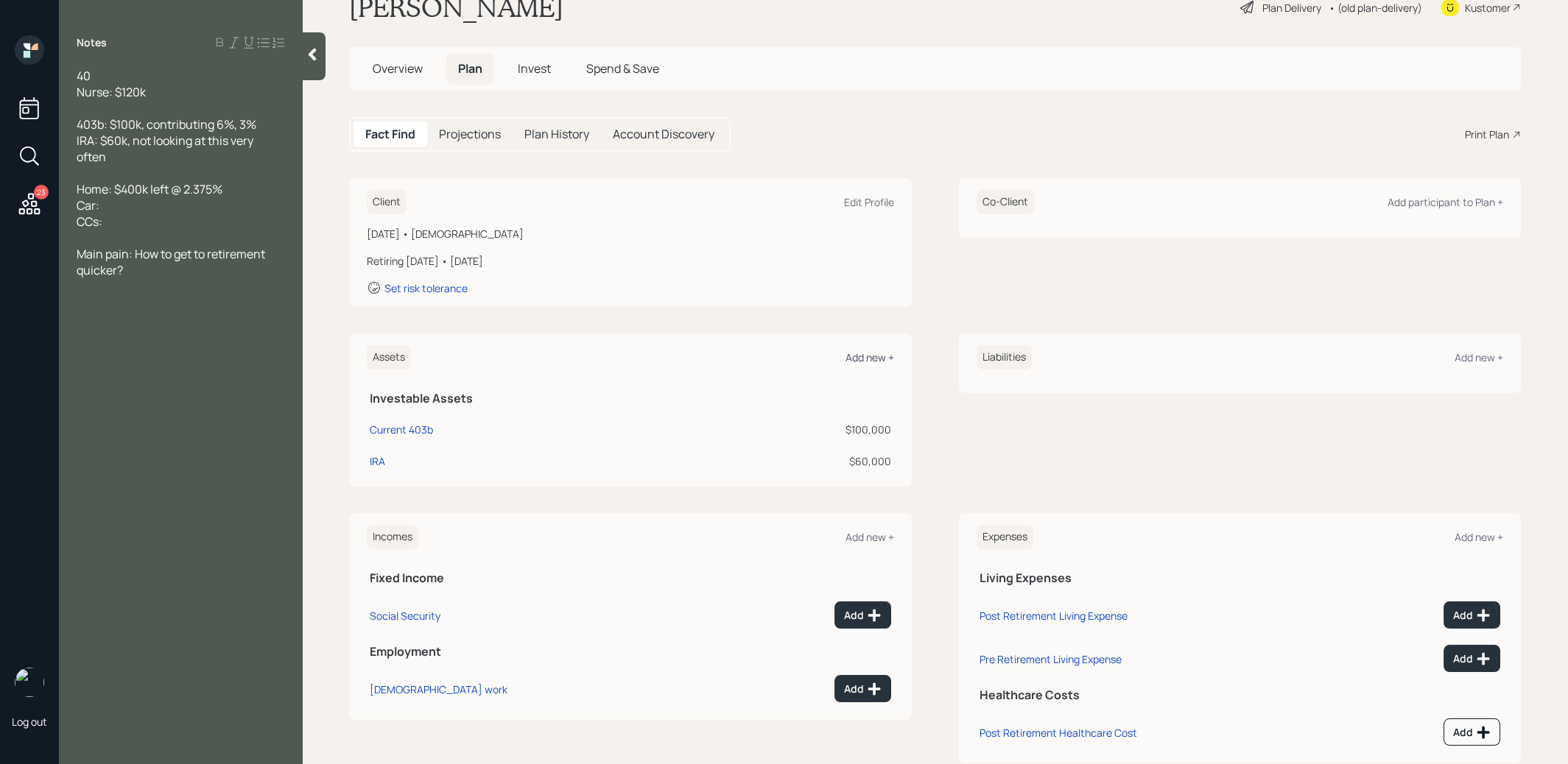
click at [878, 355] on div "Add new +" at bounding box center [870, 358] width 49 height 14
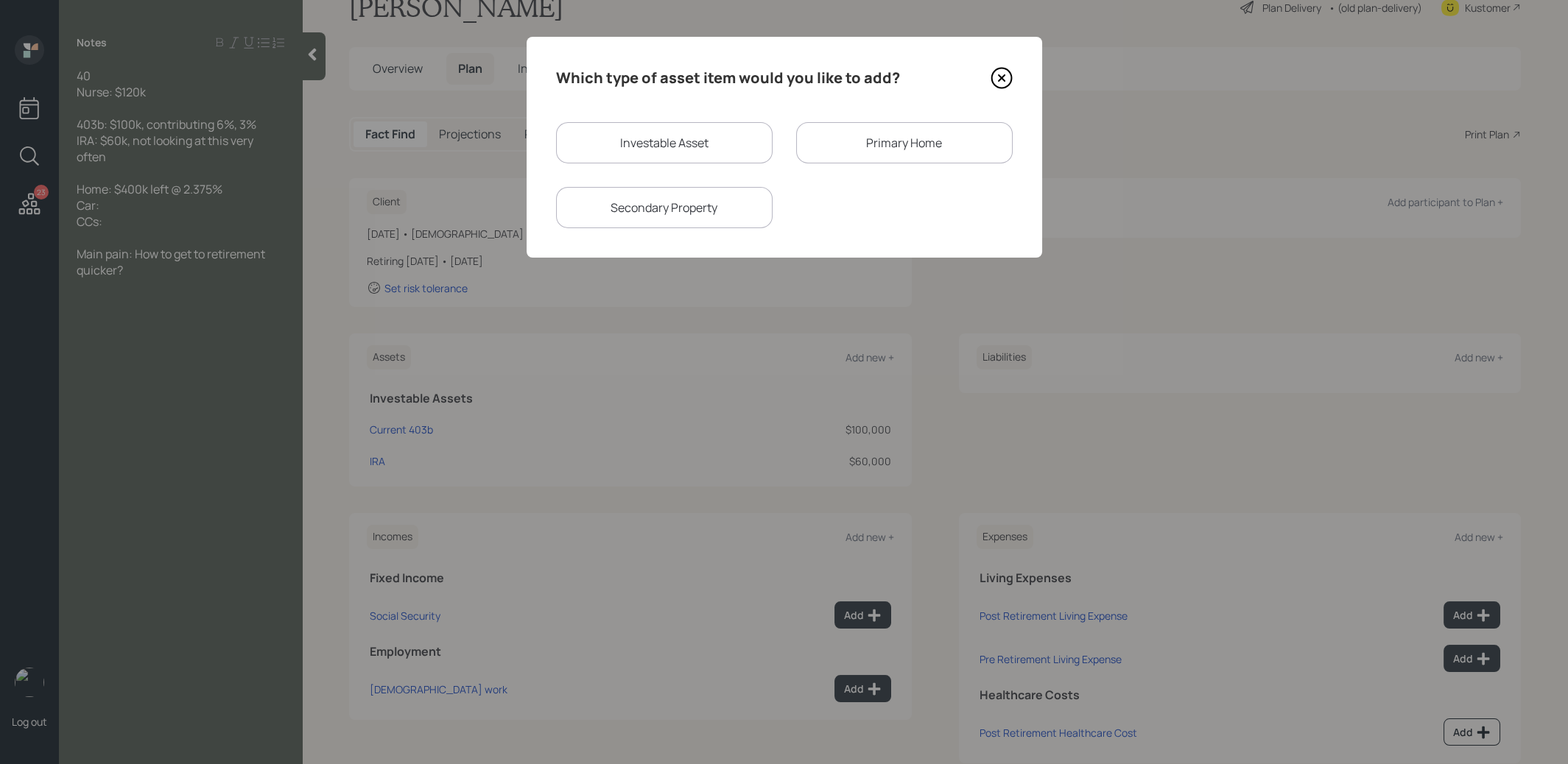
click at [870, 154] on div "Primary Home" at bounding box center [904, 143] width 216 height 42
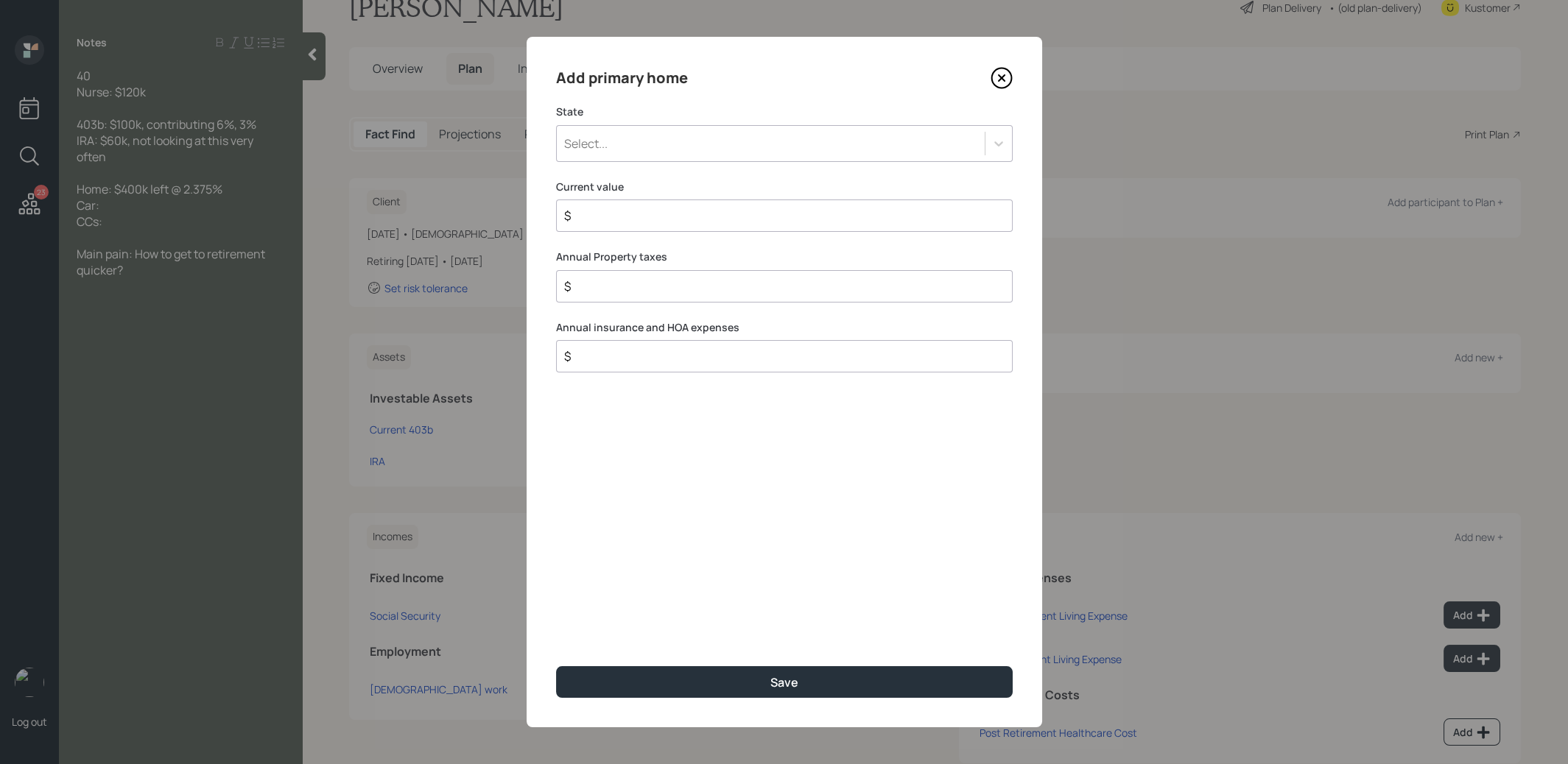
click at [739, 141] on div "Select..." at bounding box center [770, 143] width 428 height 25
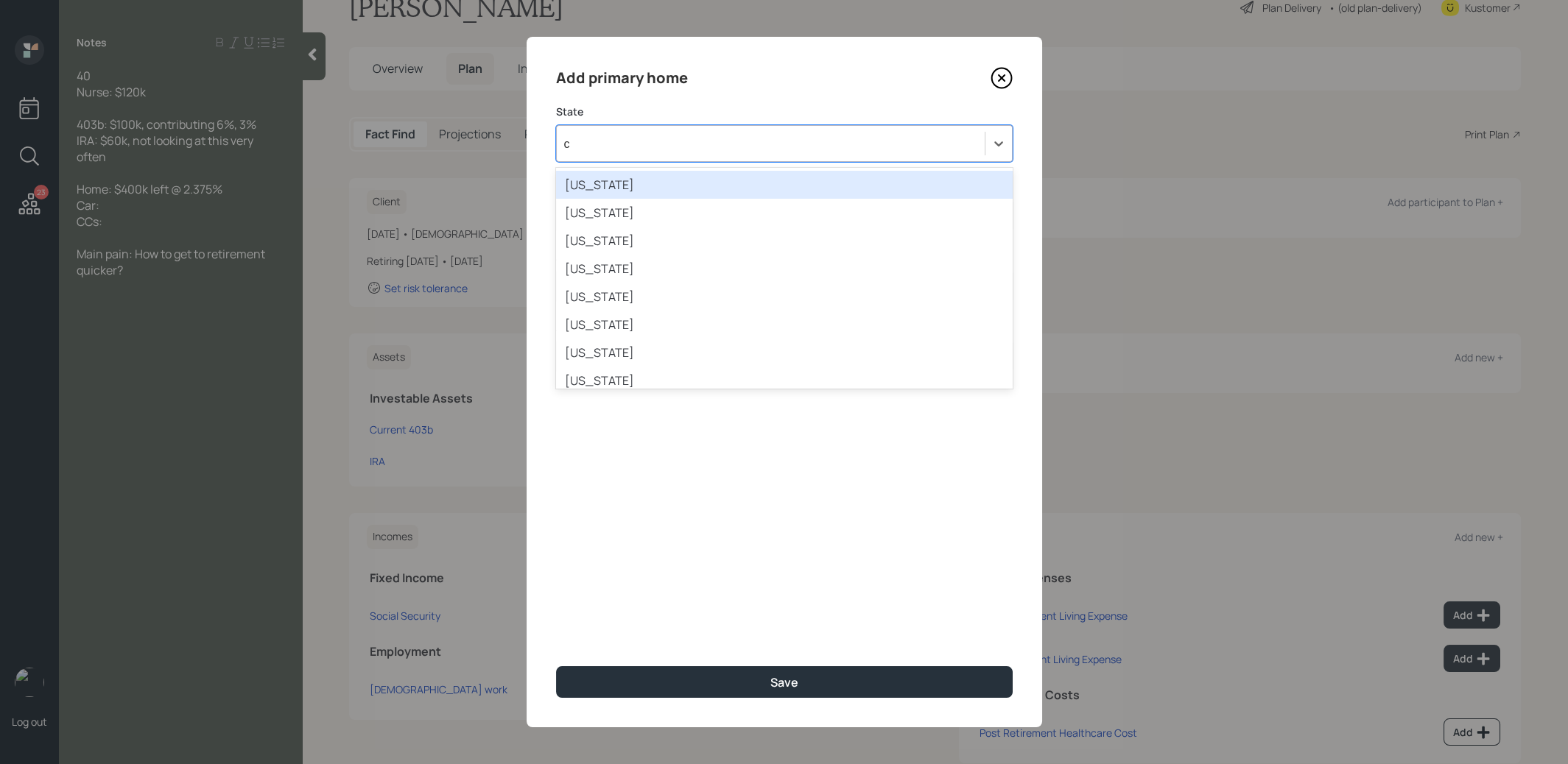
type input "ca"
click at [688, 182] on div "[US_STATE]" at bounding box center [784, 185] width 457 height 28
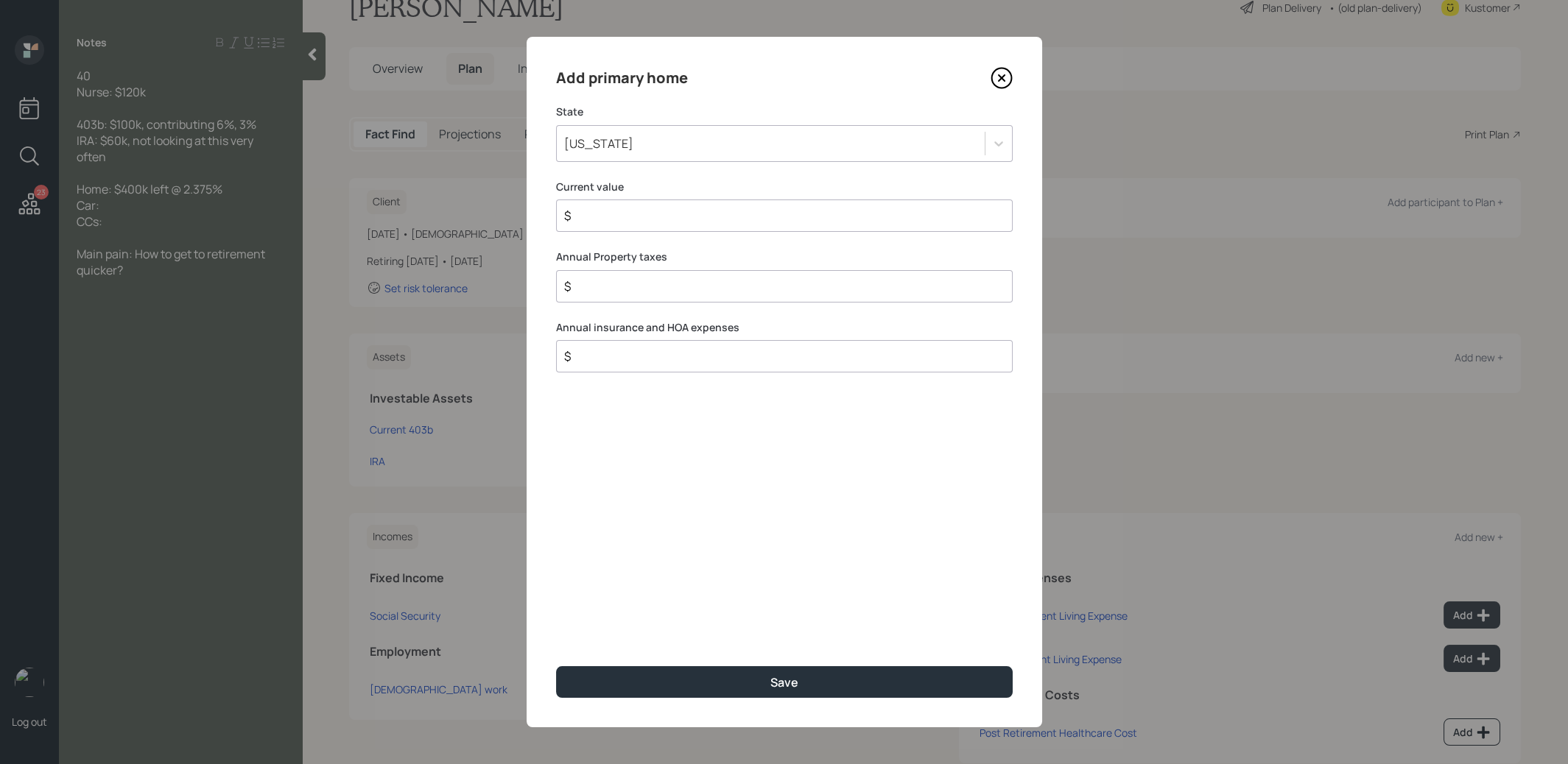
click at [649, 215] on input "$" at bounding box center [778, 215] width 432 height 17
type input "$ 400,000"
click at [682, 684] on button "Save" at bounding box center [784, 682] width 457 height 31
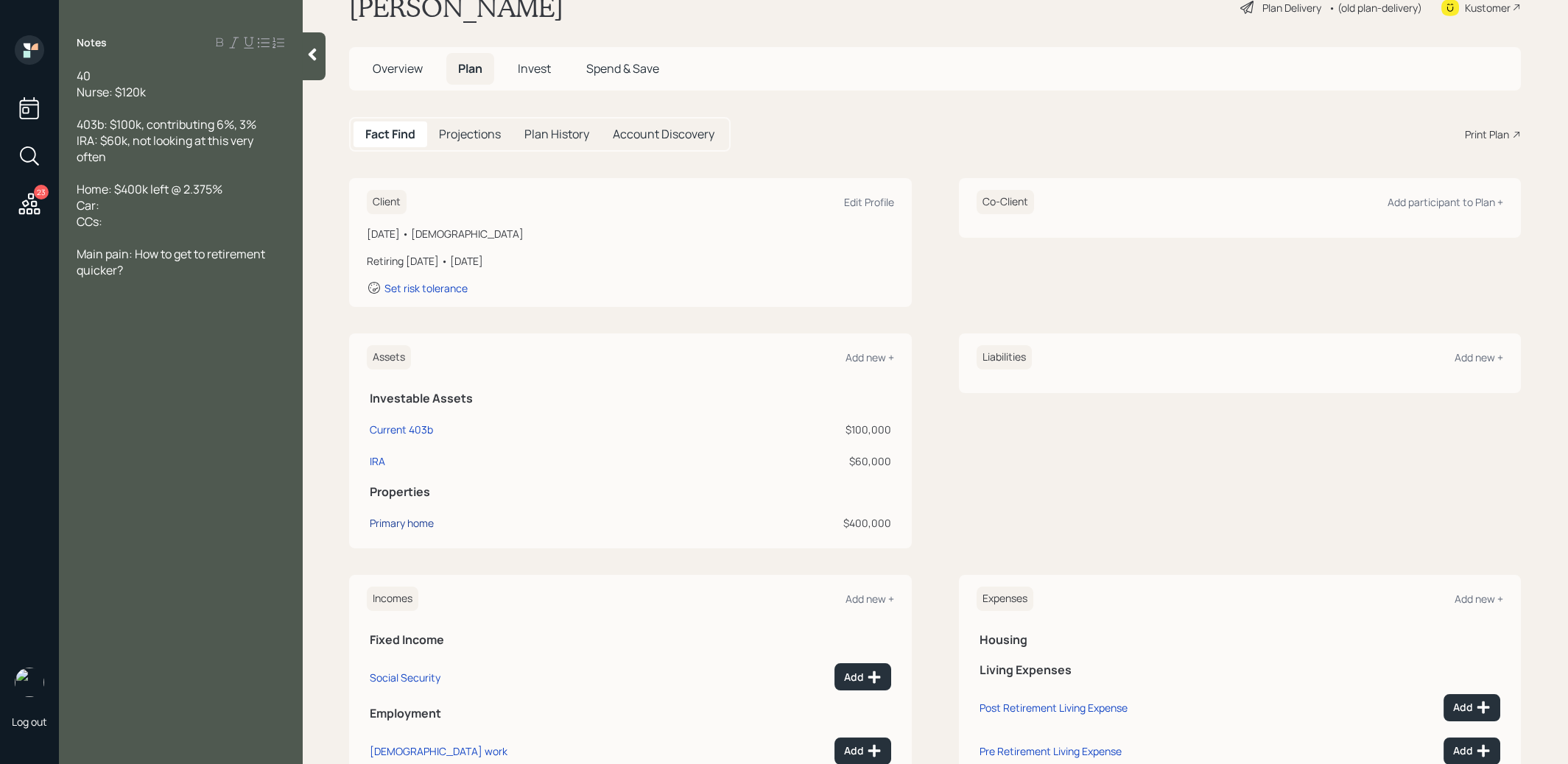
click at [401, 521] on div "Primary home" at bounding box center [402, 524] width 64 height 16
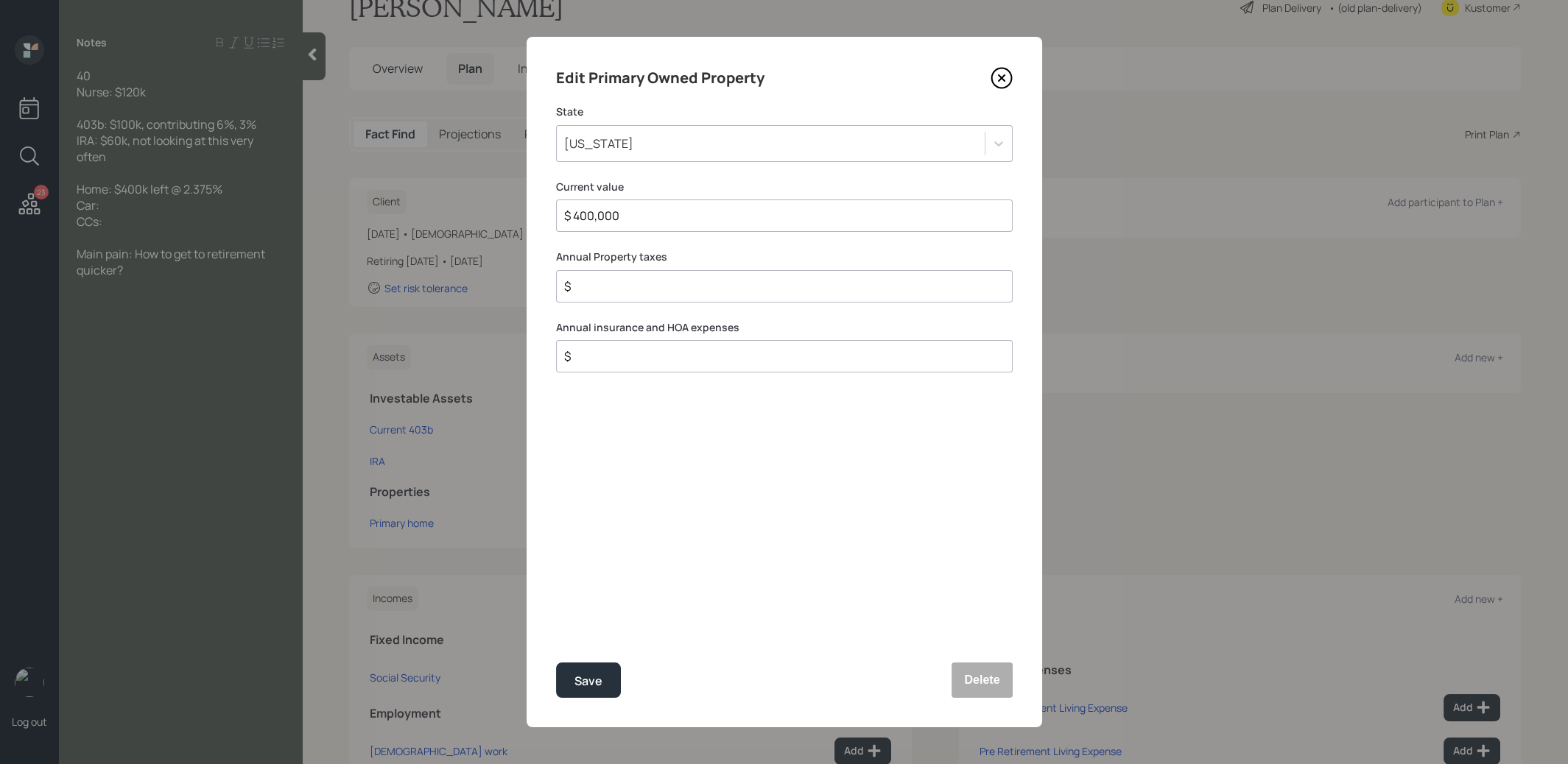
click at [635, 225] on div "$ 400,000" at bounding box center [784, 215] width 457 height 32
click at [624, 218] on input "$ 400,000" at bounding box center [778, 215] width 432 height 17
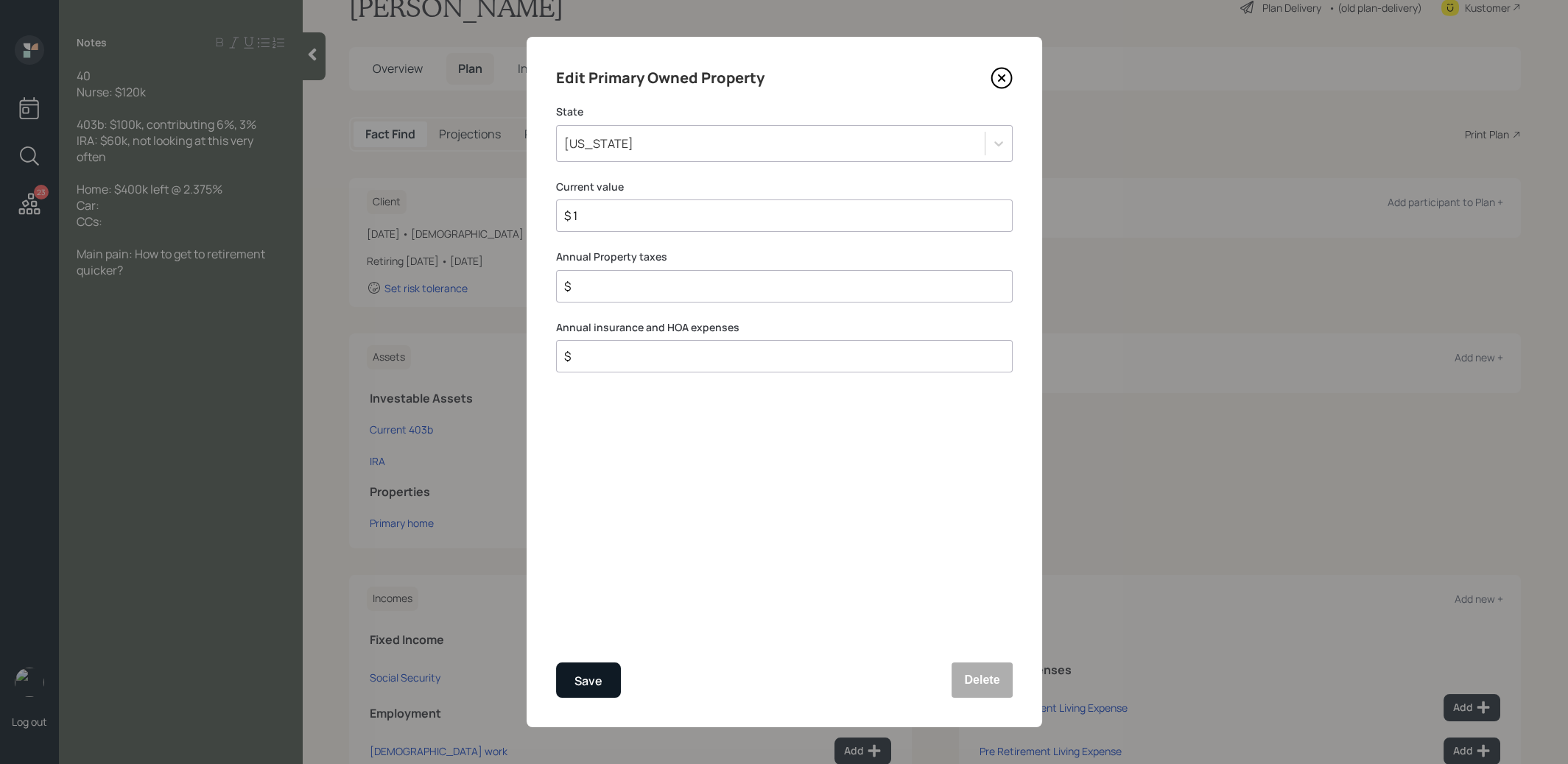
type input "$ 1"
click at [598, 678] on div "Save" at bounding box center [589, 682] width 28 height 20
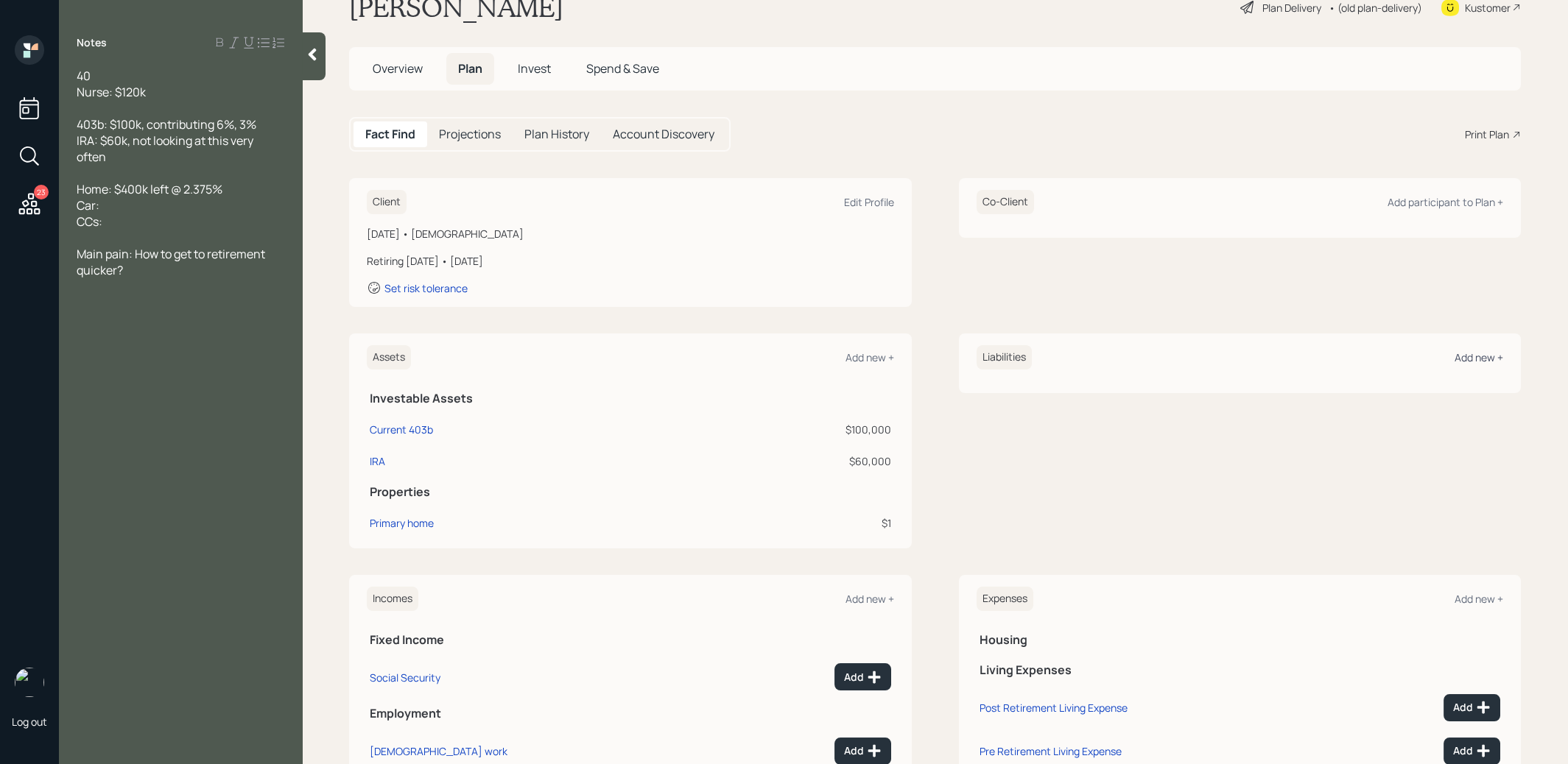
click at [1464, 360] on div "Add new +" at bounding box center [1479, 358] width 49 height 14
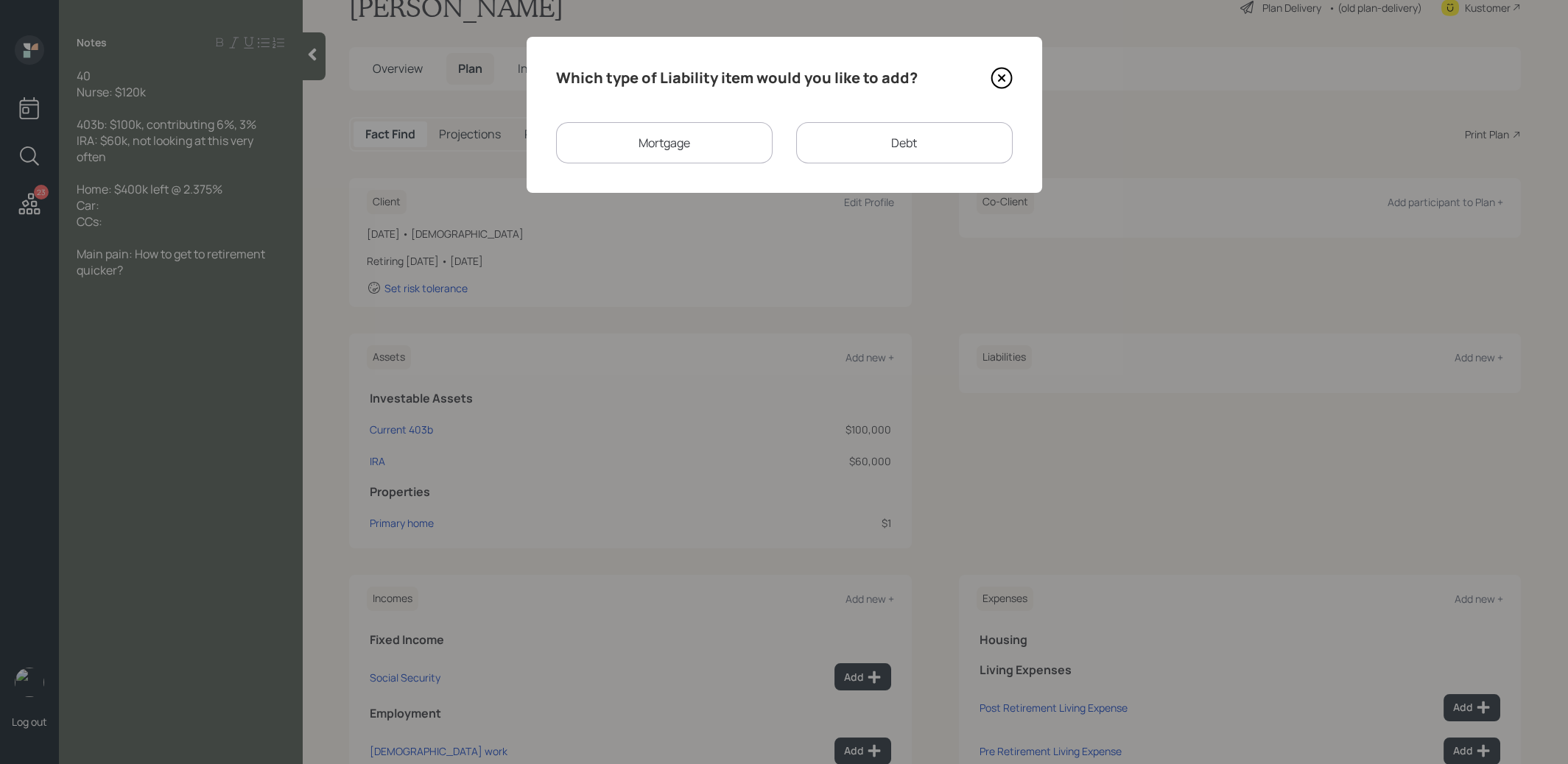
click at [656, 133] on div "Mortgage" at bounding box center [663, 143] width 216 height 42
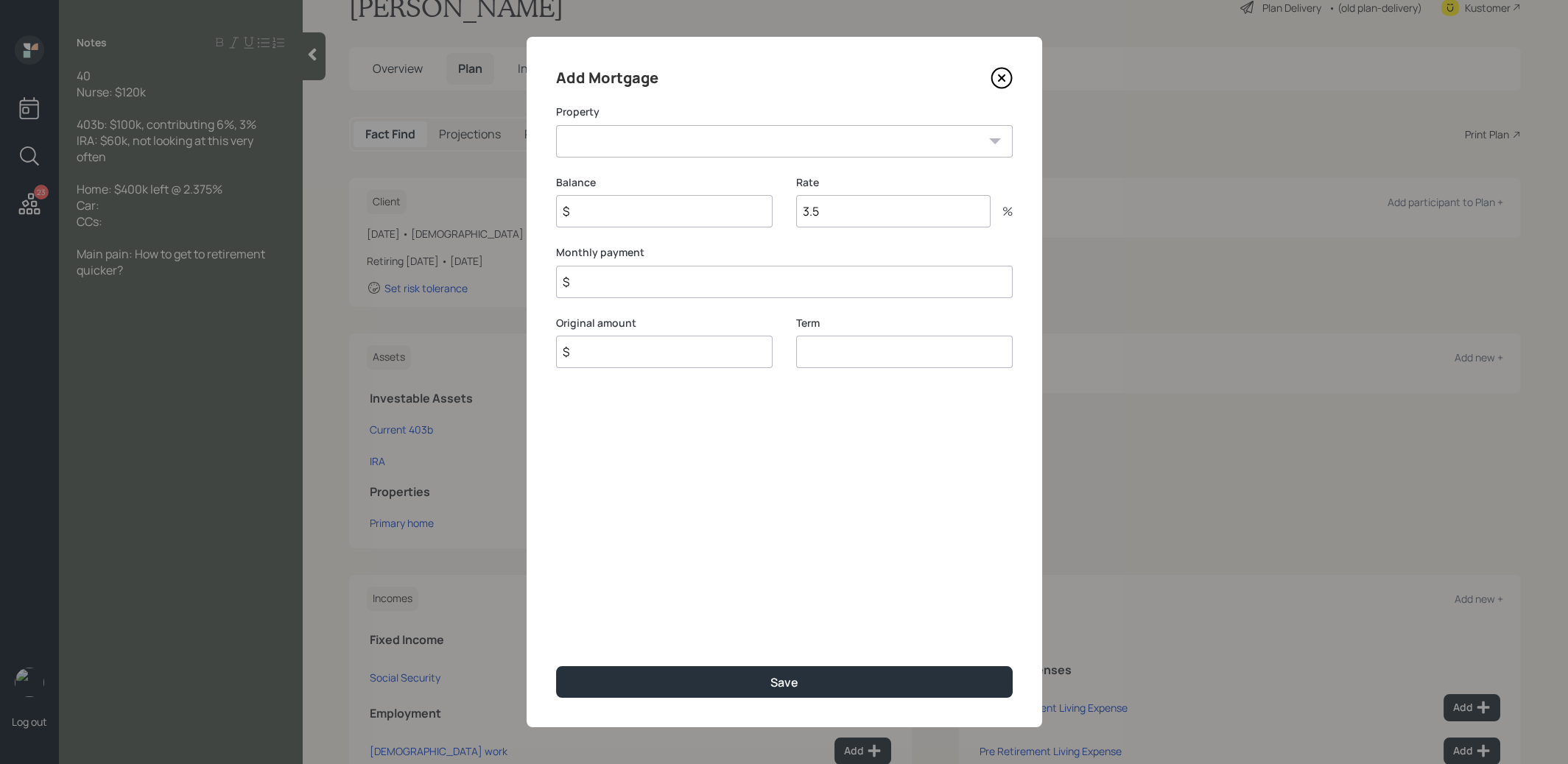
click at [655, 135] on select "CA Primary home" at bounding box center [784, 141] width 457 height 32
select select "8f3aa778-cd0e-4009-bcc1-d3ae8e3bc86c"
click at [648, 223] on input "$" at bounding box center [663, 211] width 216 height 32
type input "$ 400,000"
click at [623, 347] on input "$" at bounding box center [663, 352] width 216 height 32
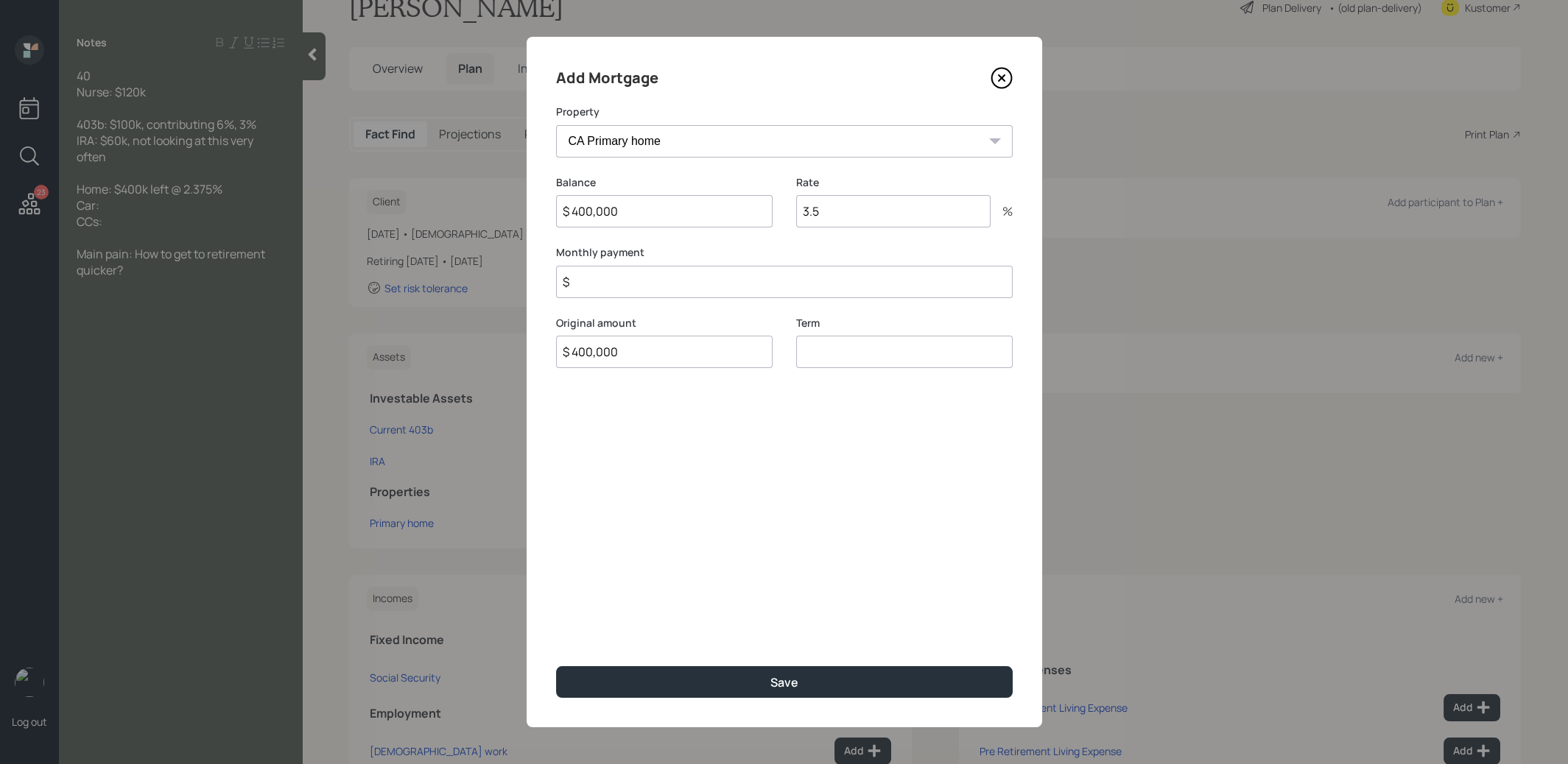
type input "$ 400,000"
click at [904, 350] on input "number" at bounding box center [904, 352] width 216 height 32
type input "30"
click at [857, 214] on input "3.5" at bounding box center [893, 211] width 194 height 32
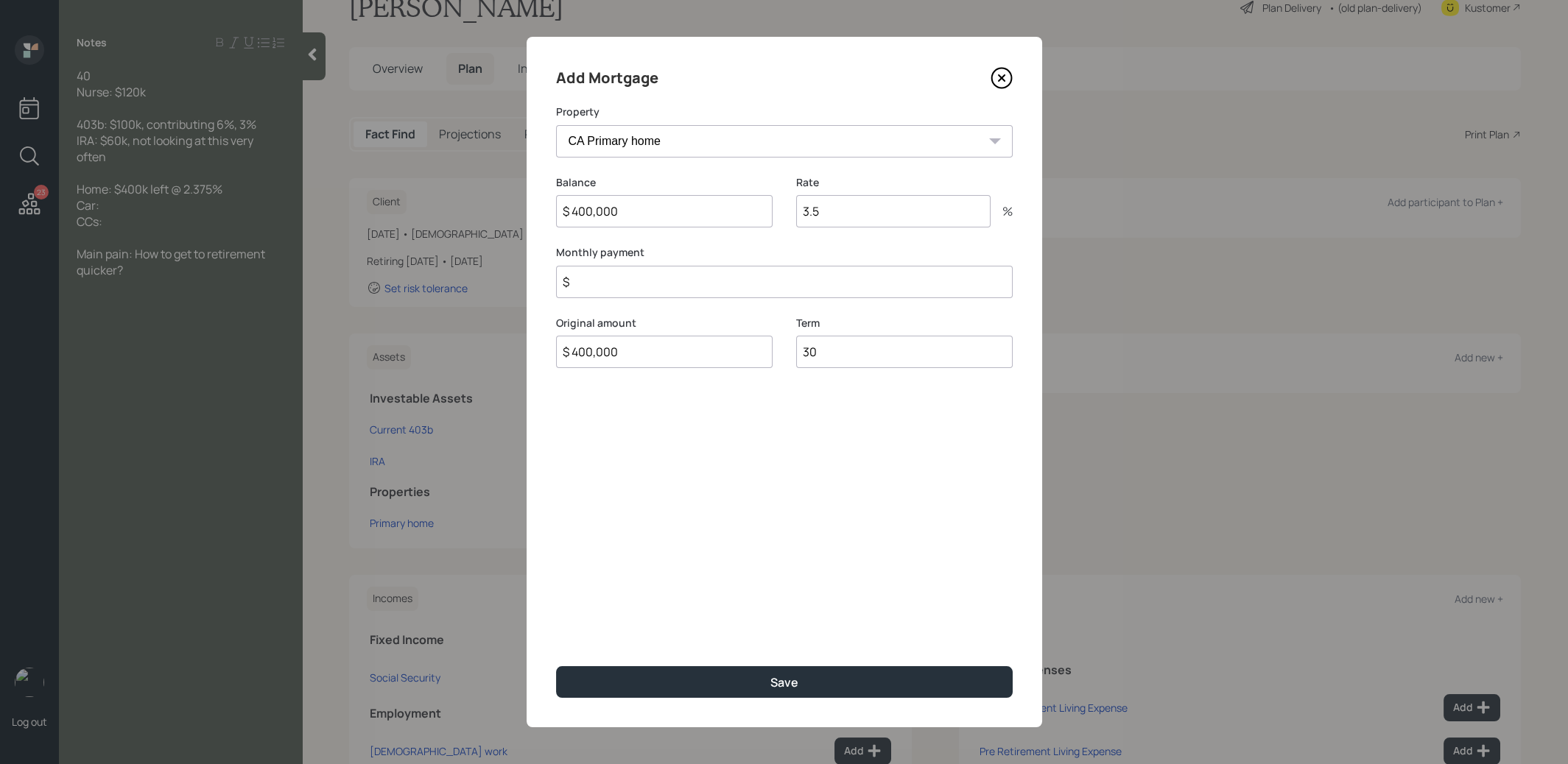
click at [857, 214] on input "3.5" at bounding box center [893, 211] width 194 height 32
type input "2.375"
click at [781, 284] on input "$" at bounding box center [784, 281] width 457 height 32
type input "$ 1"
click at [690, 682] on button "Save" at bounding box center [784, 682] width 457 height 31
